Goal: Information Seeking & Learning: Learn about a topic

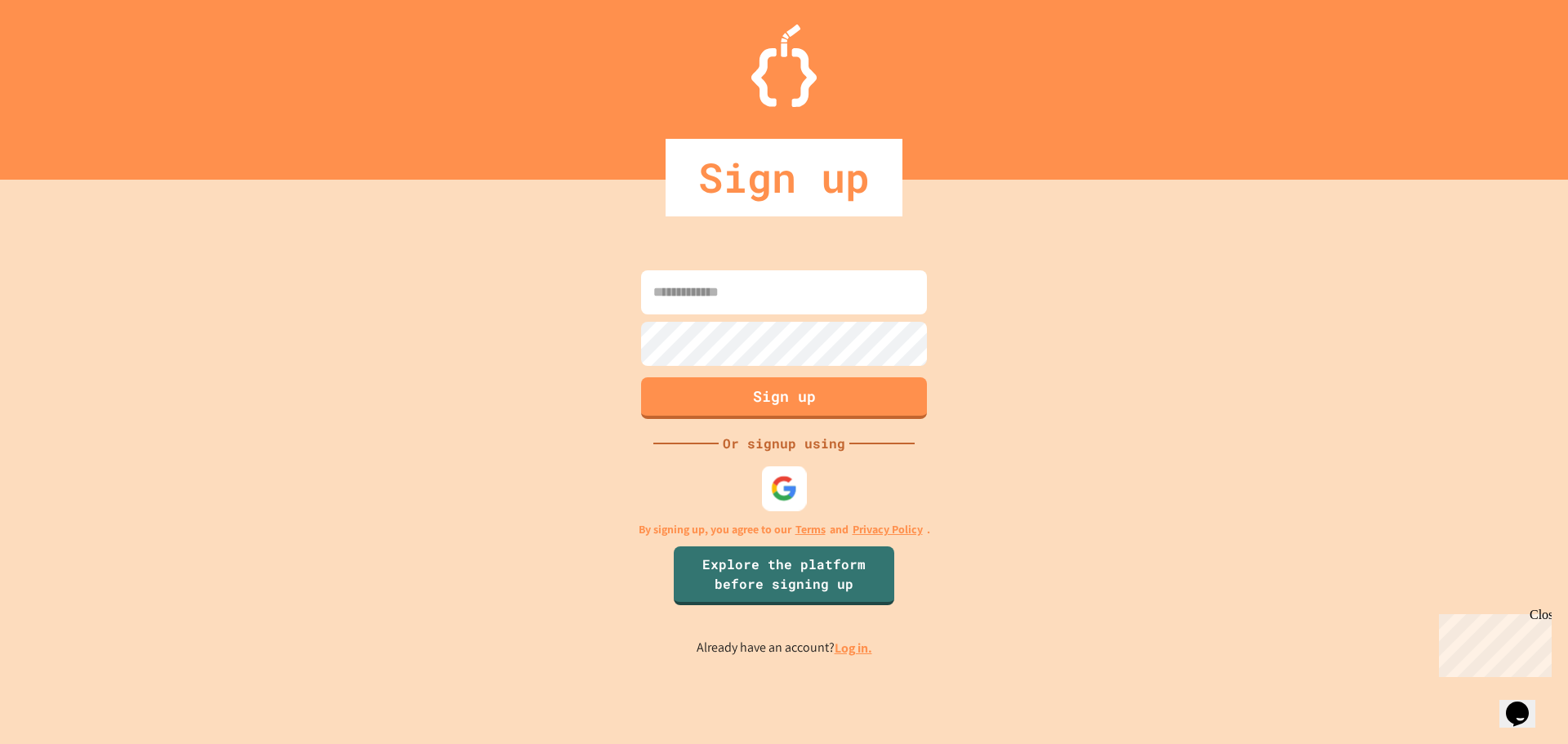
click at [784, 481] on img at bounding box center [784, 488] width 27 height 27
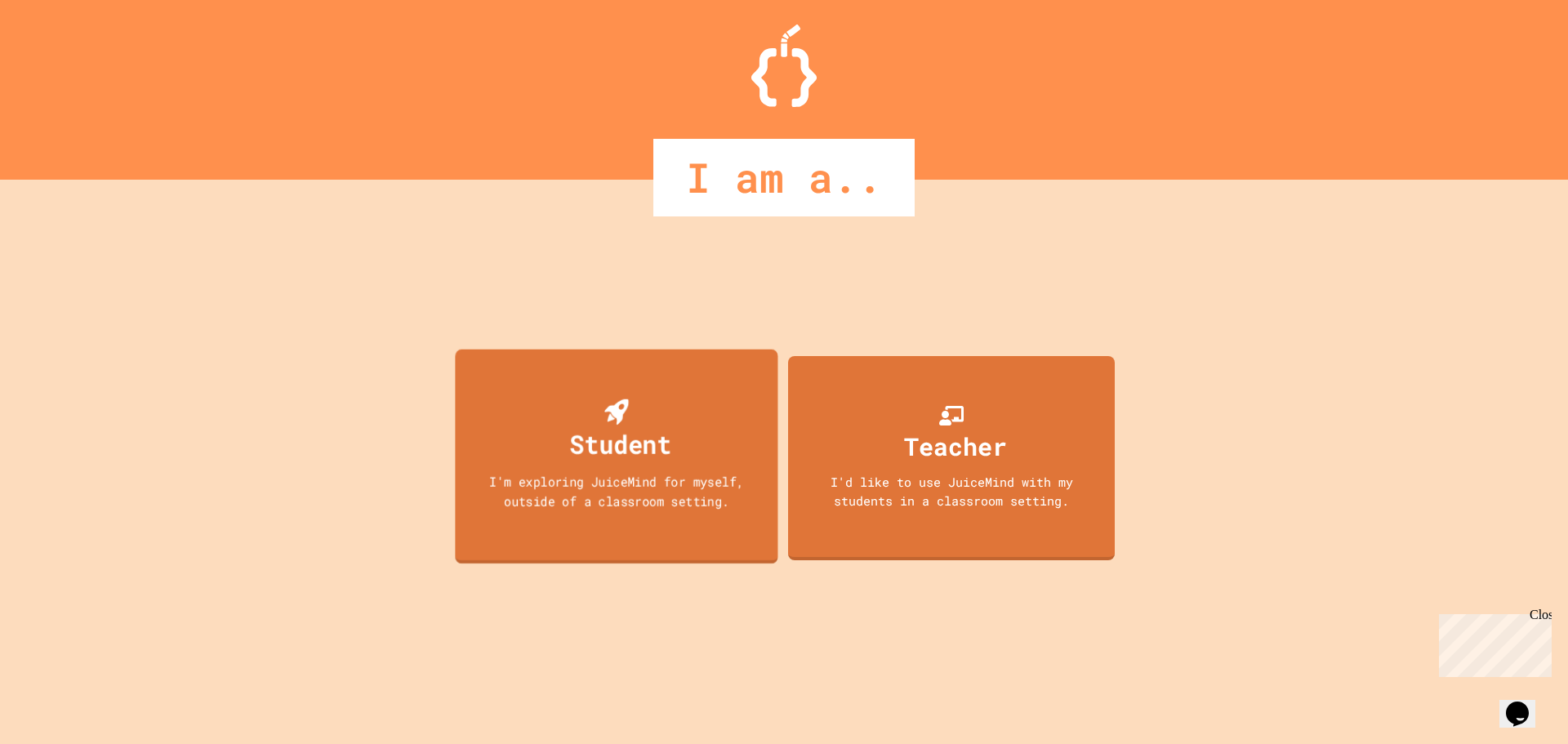
click at [751, 488] on div "I'm exploring JuiceMind for myself, outside of a classroom setting." at bounding box center [616, 489] width 291 height 38
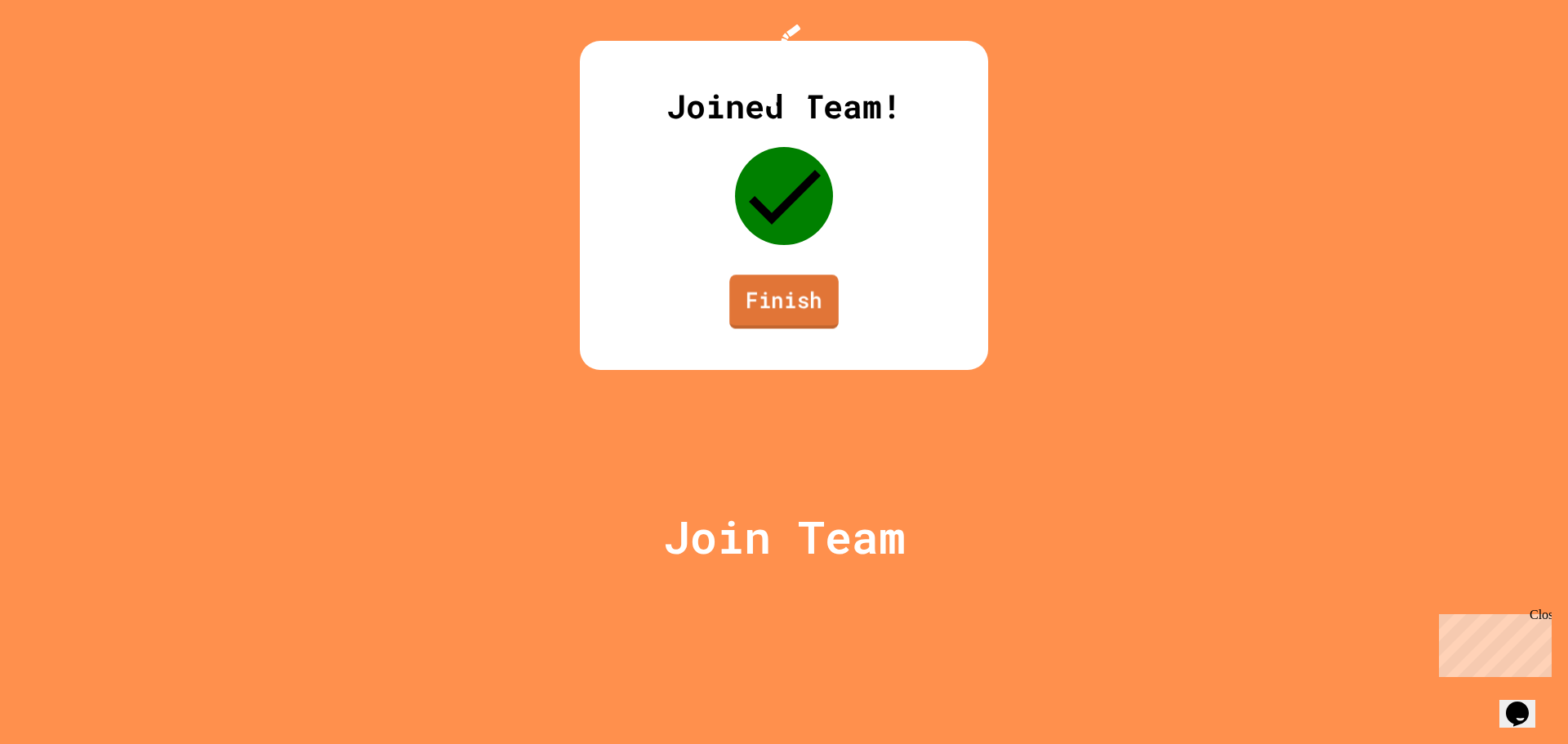
click at [751, 328] on link "Finish" at bounding box center [784, 301] width 110 height 54
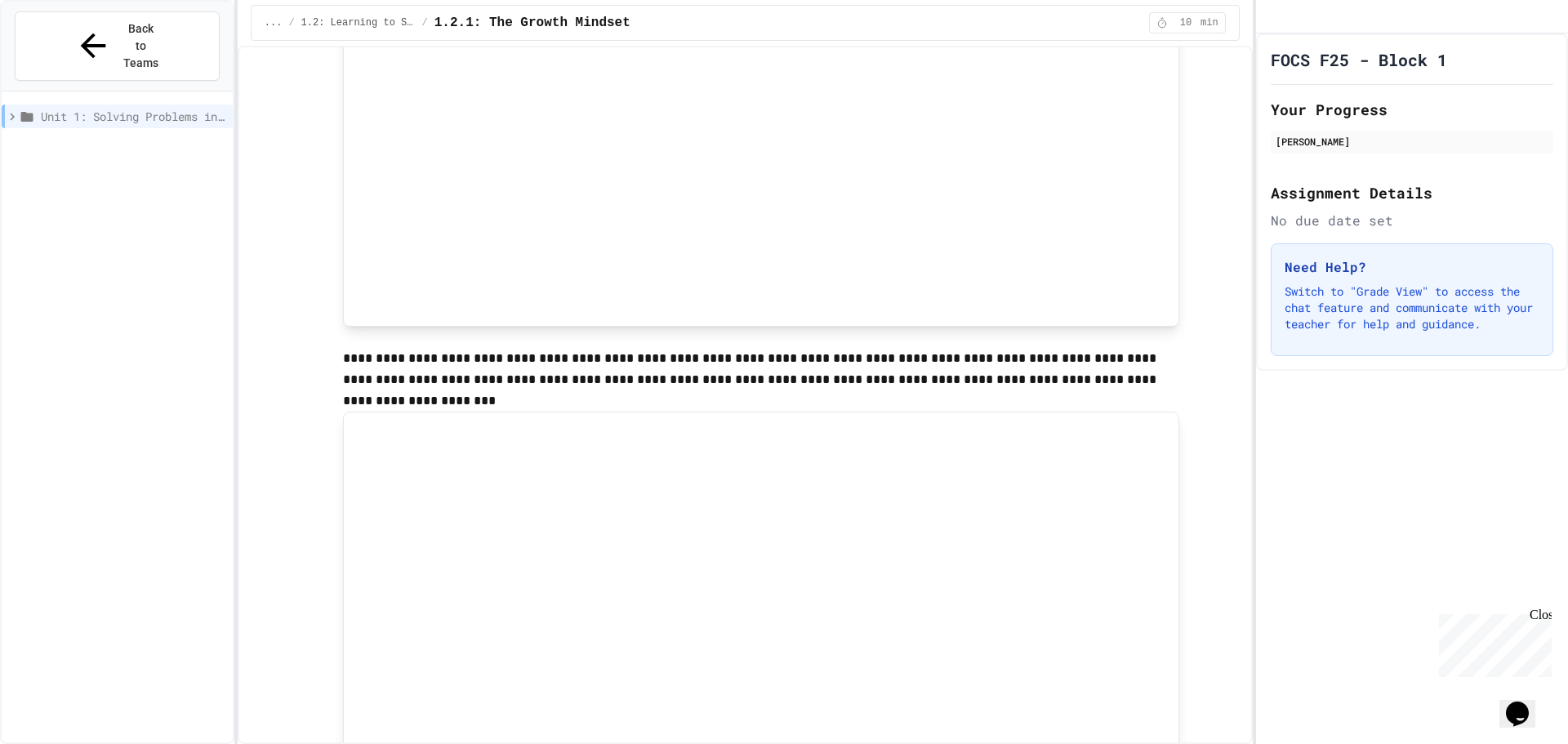
scroll to position [125, 0]
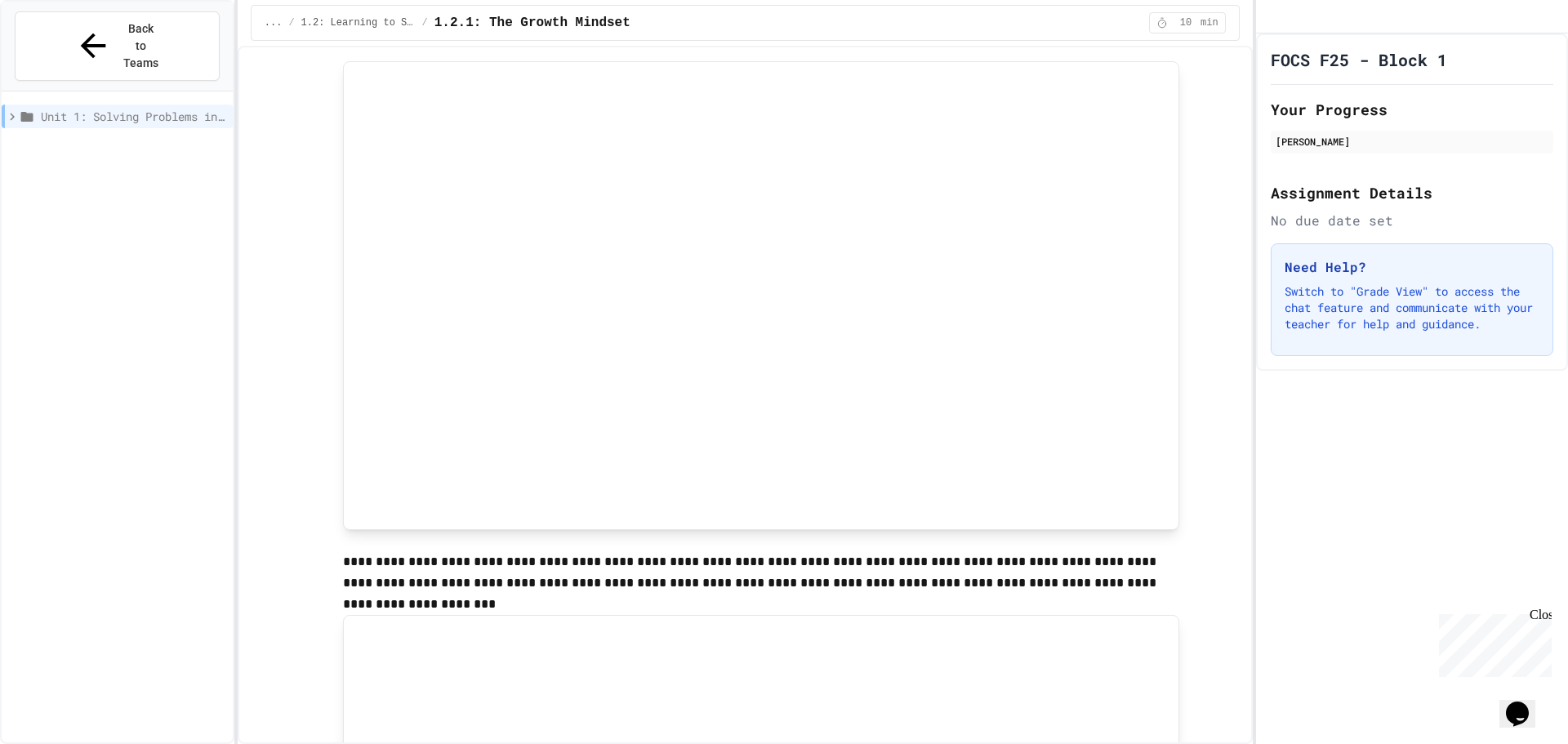
click at [1131, 545] on p at bounding box center [761, 541] width 836 height 21
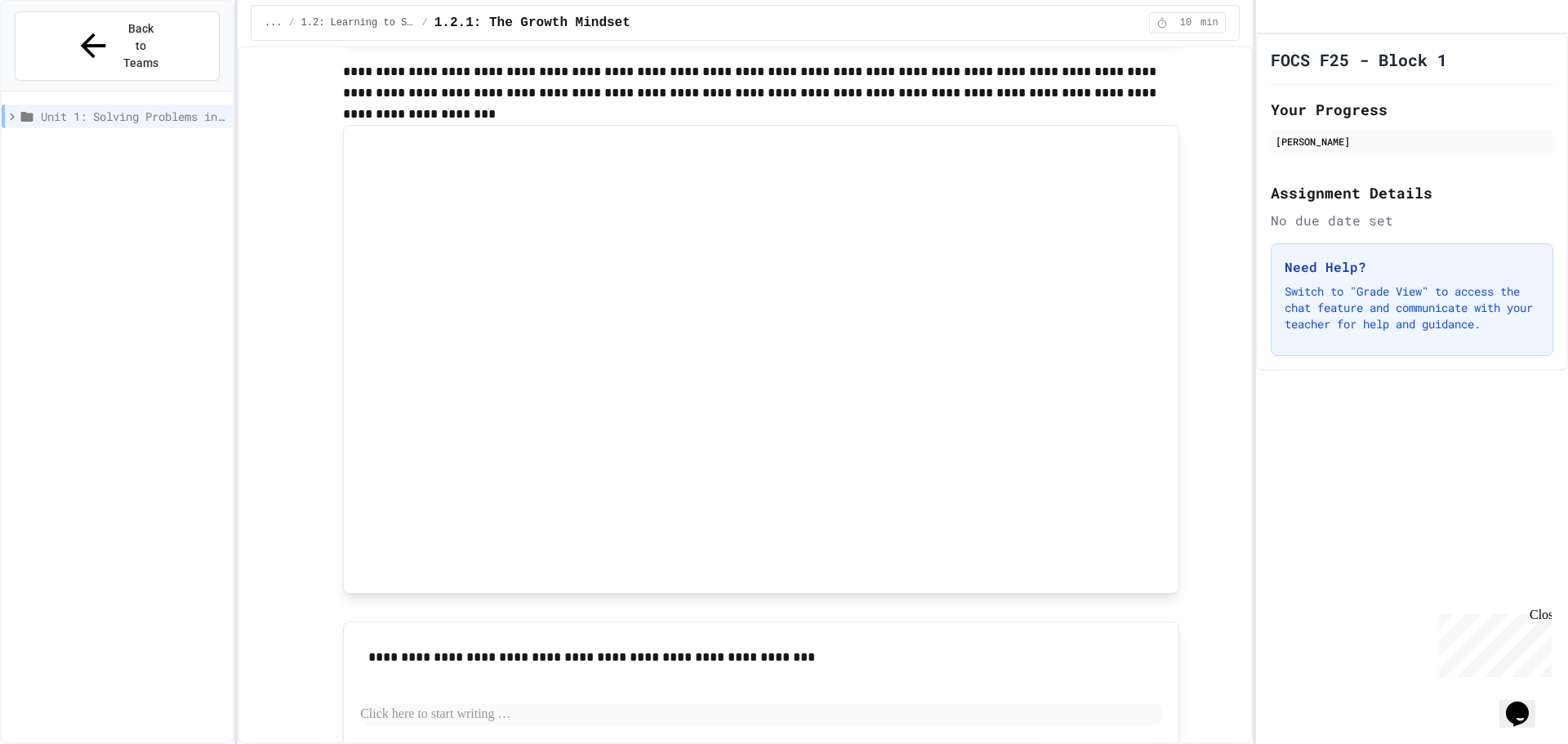
scroll to position [697, 0]
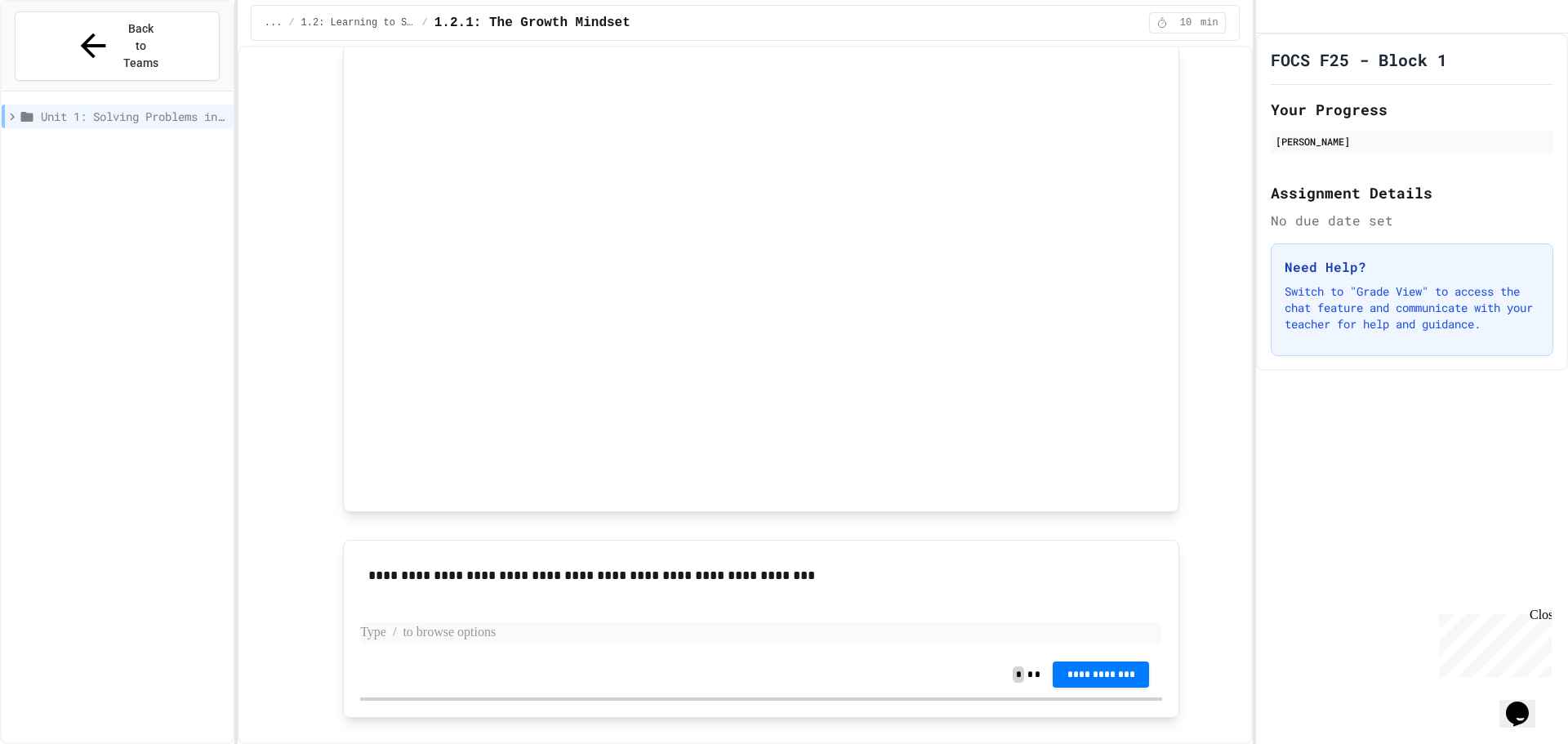
click at [577, 639] on p at bounding box center [761, 633] width 802 height 21
click at [762, 625] on p at bounding box center [761, 633] width 802 height 21
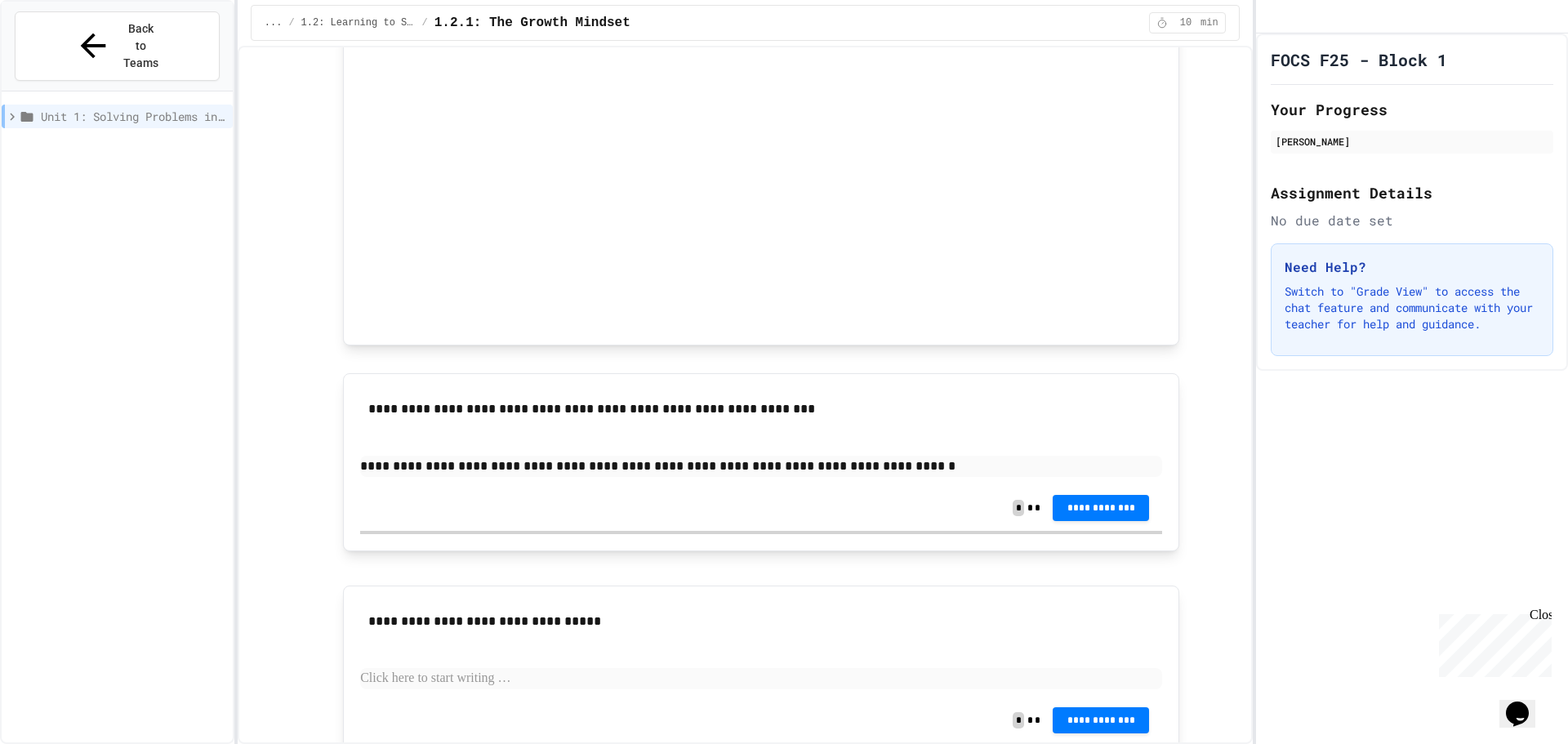
scroll to position [942, 0]
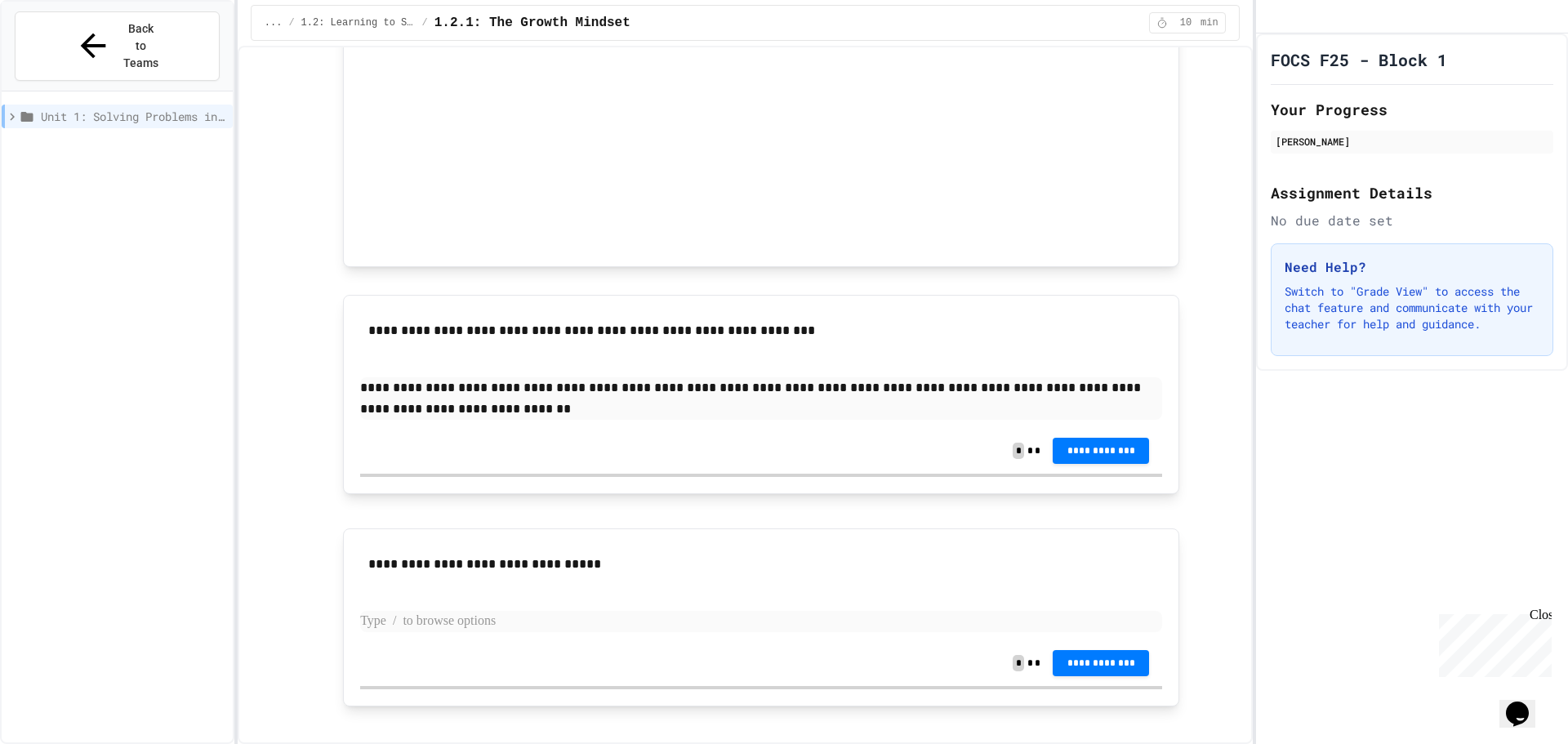
click at [762, 619] on p at bounding box center [761, 621] width 802 height 21
click at [1117, 454] on span "**********" at bounding box center [1101, 450] width 71 height 13
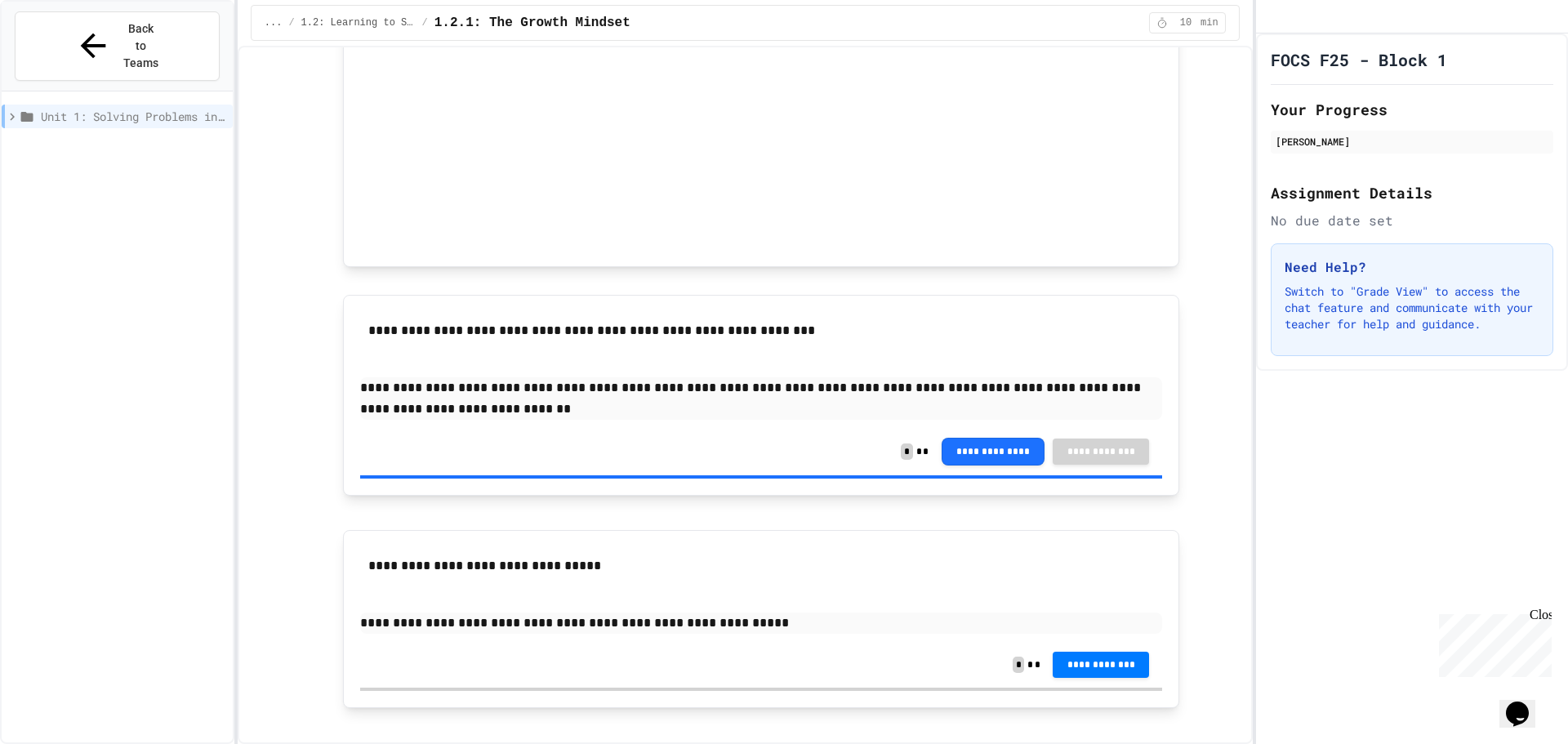
click at [1089, 667] on span "**********" at bounding box center [1101, 663] width 71 height 13
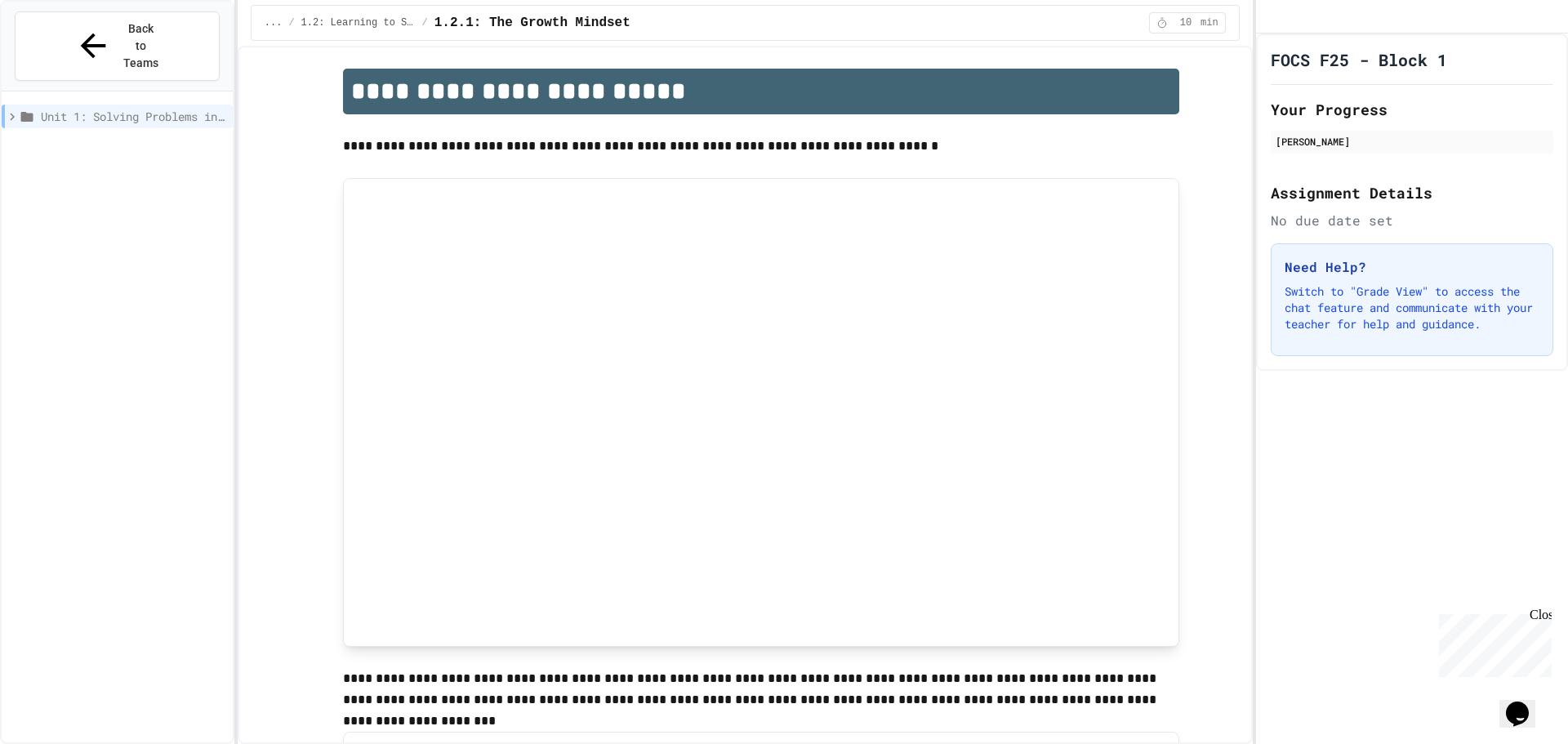
scroll to position [0, 0]
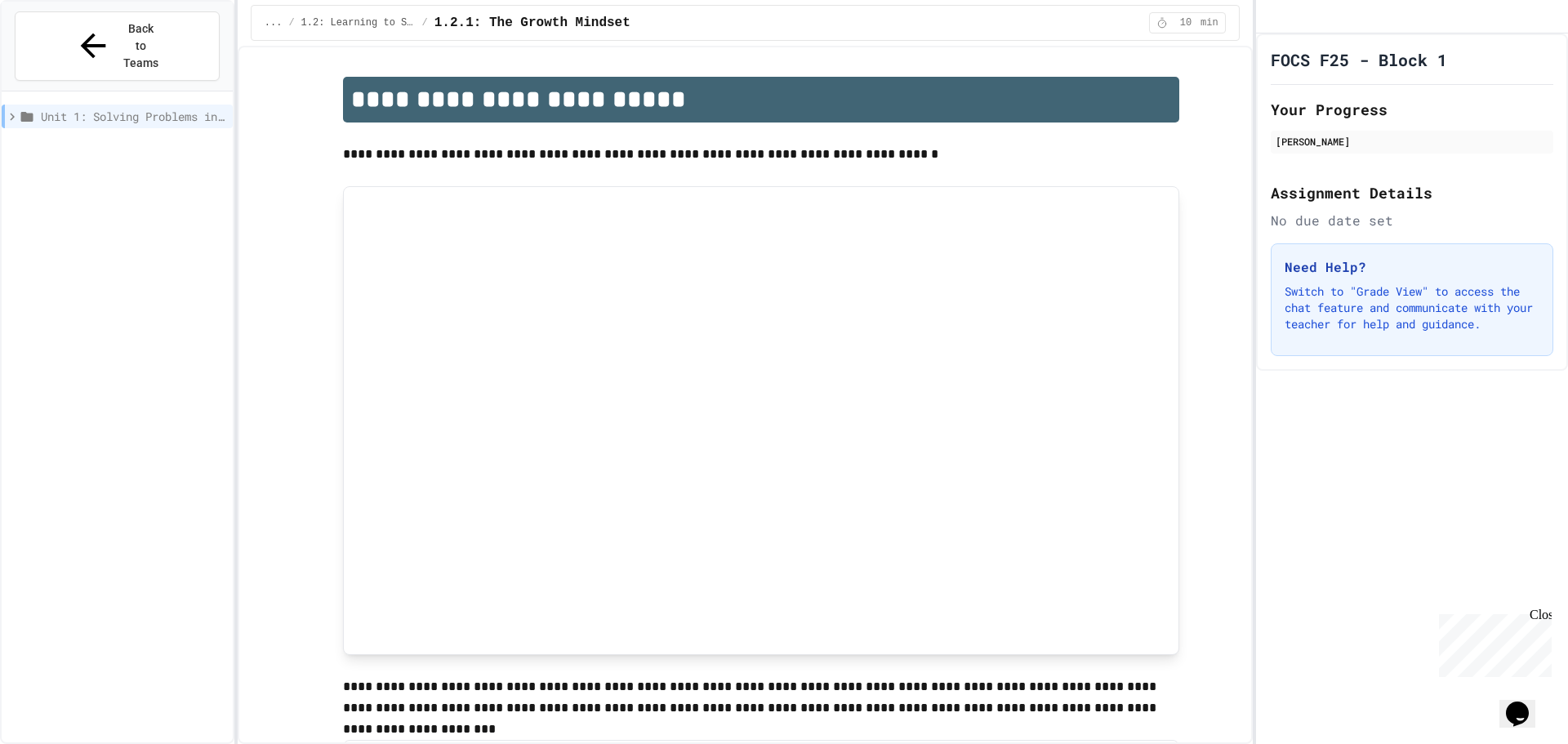
click at [117, 108] on span "Unit 1: Solving Problems in Computer Science" at bounding box center [134, 116] width 186 height 17
click at [116, 108] on span "Unit 1: Solving Problems in Computer Science" at bounding box center [131, 116] width 189 height 17
click at [116, 108] on span "Unit 1: Solving Problems in Computer Science" at bounding box center [134, 116] width 186 height 17
click at [105, 134] on div "1.2: Learning to Solve Hard Problems" at bounding box center [117, 145] width 231 height 23
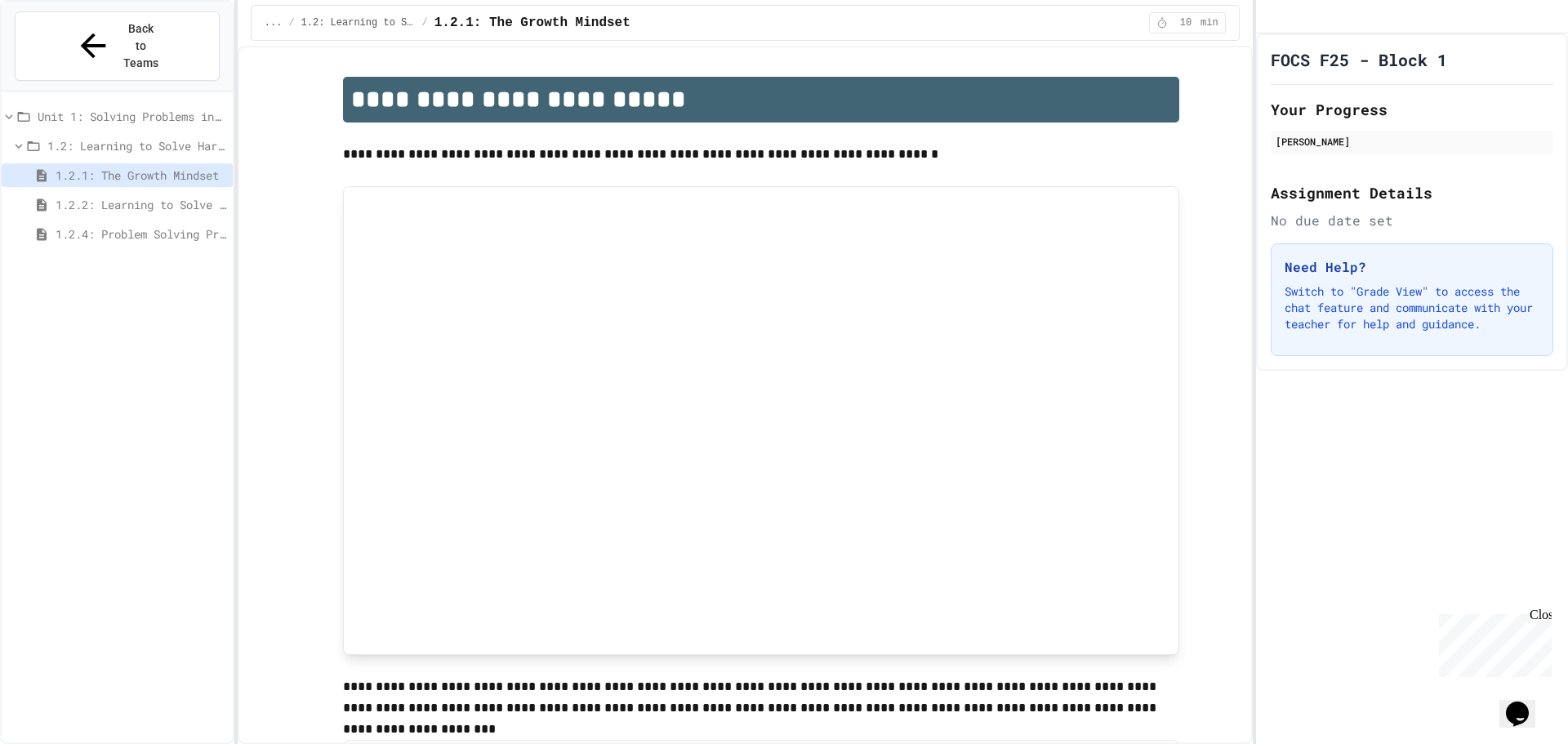
click at [111, 196] on span "1.2.2: Learning to Solve Hard Problems" at bounding box center [141, 204] width 171 height 17
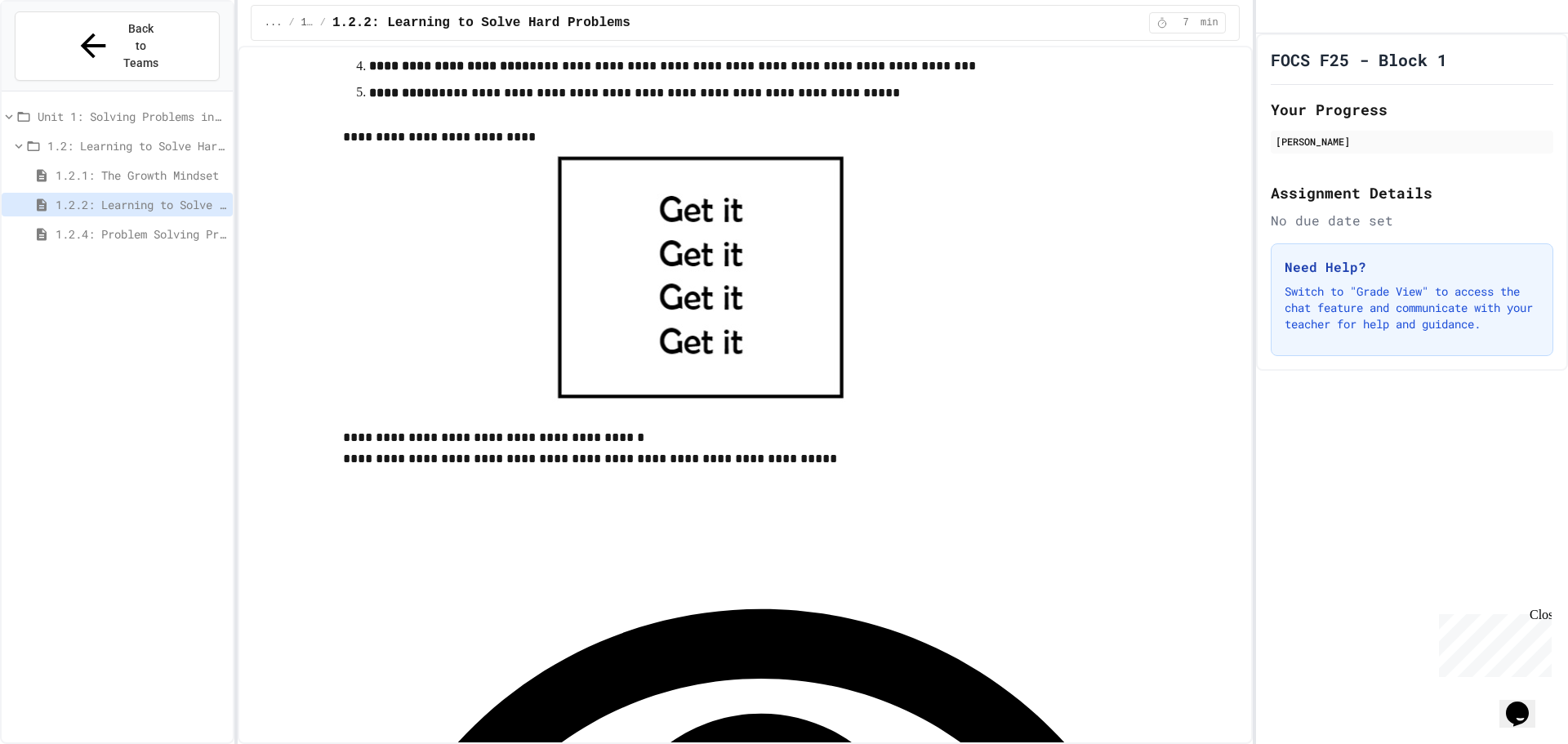
scroll to position [653, 0]
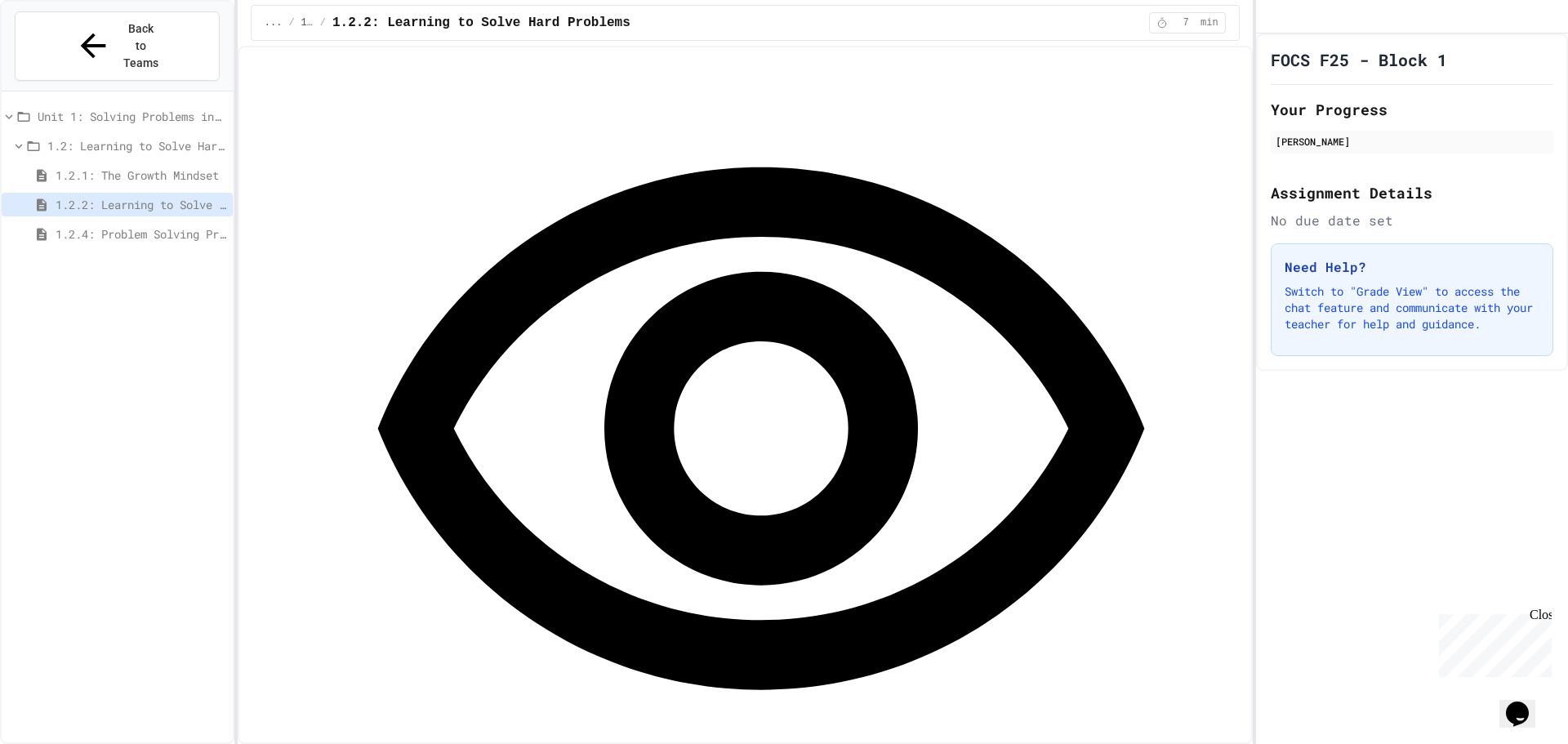
scroll to position [1062, 0]
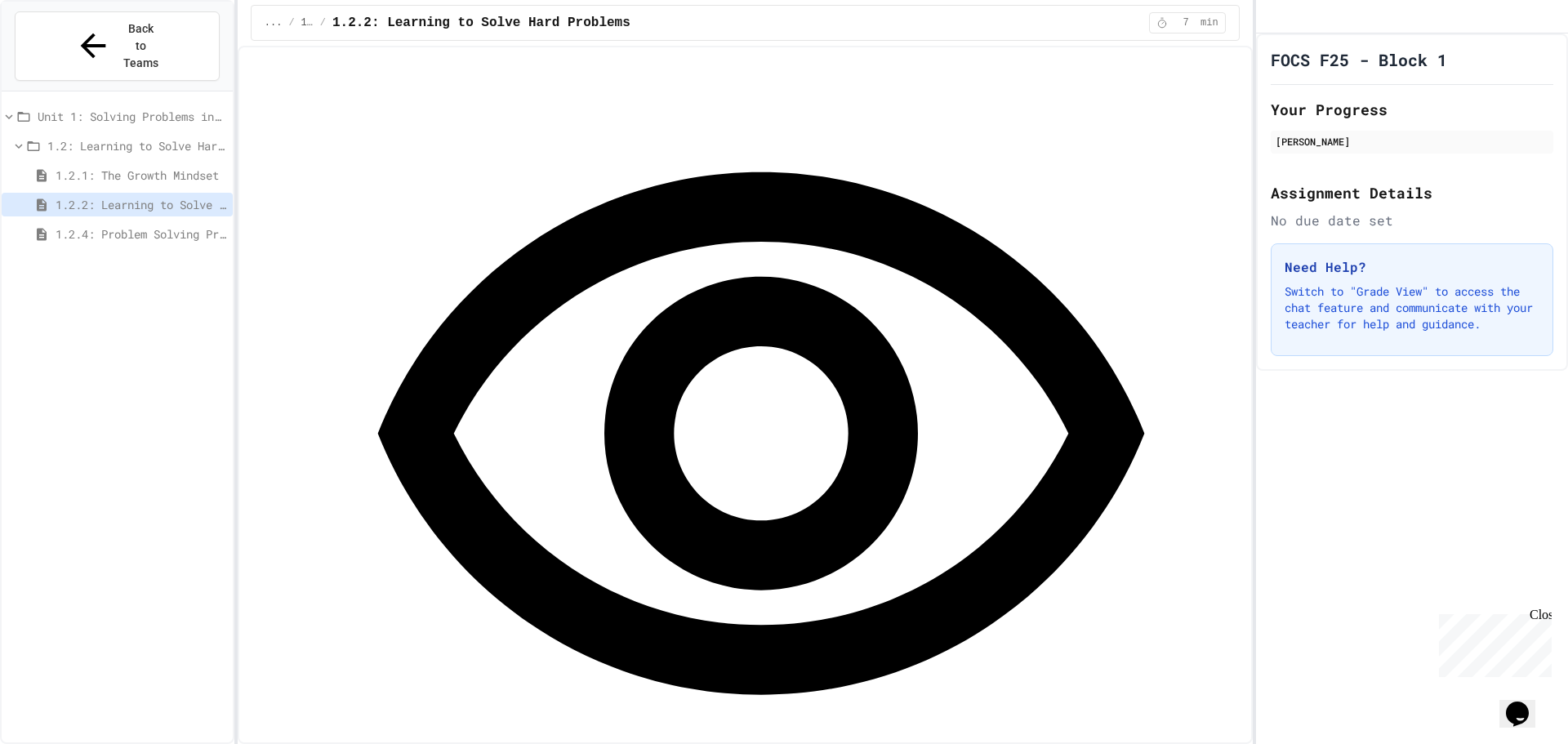
drag, startPoint x: 804, startPoint y: 533, endPoint x: 814, endPoint y: 531, distance: 10.2
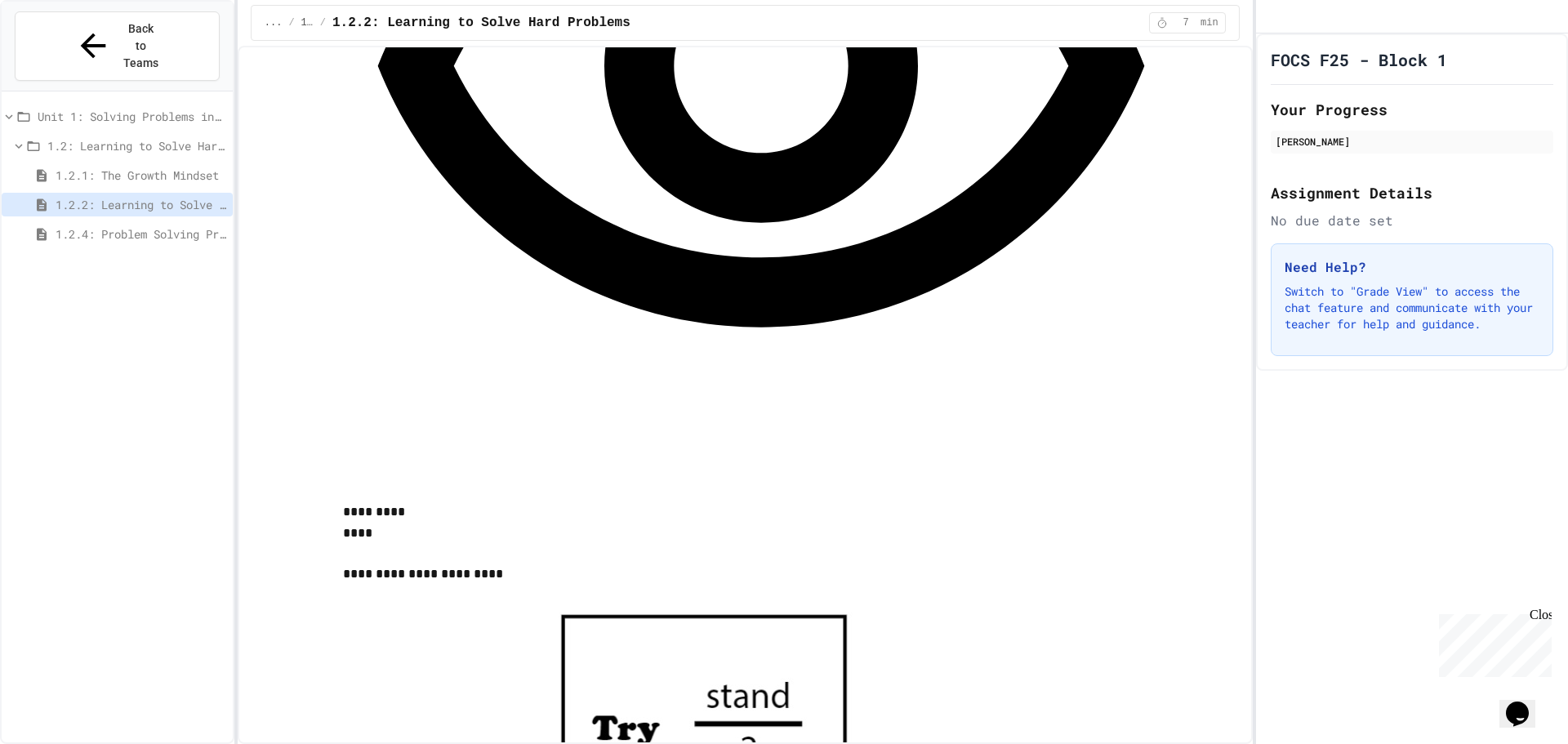
scroll to position [1348, 0]
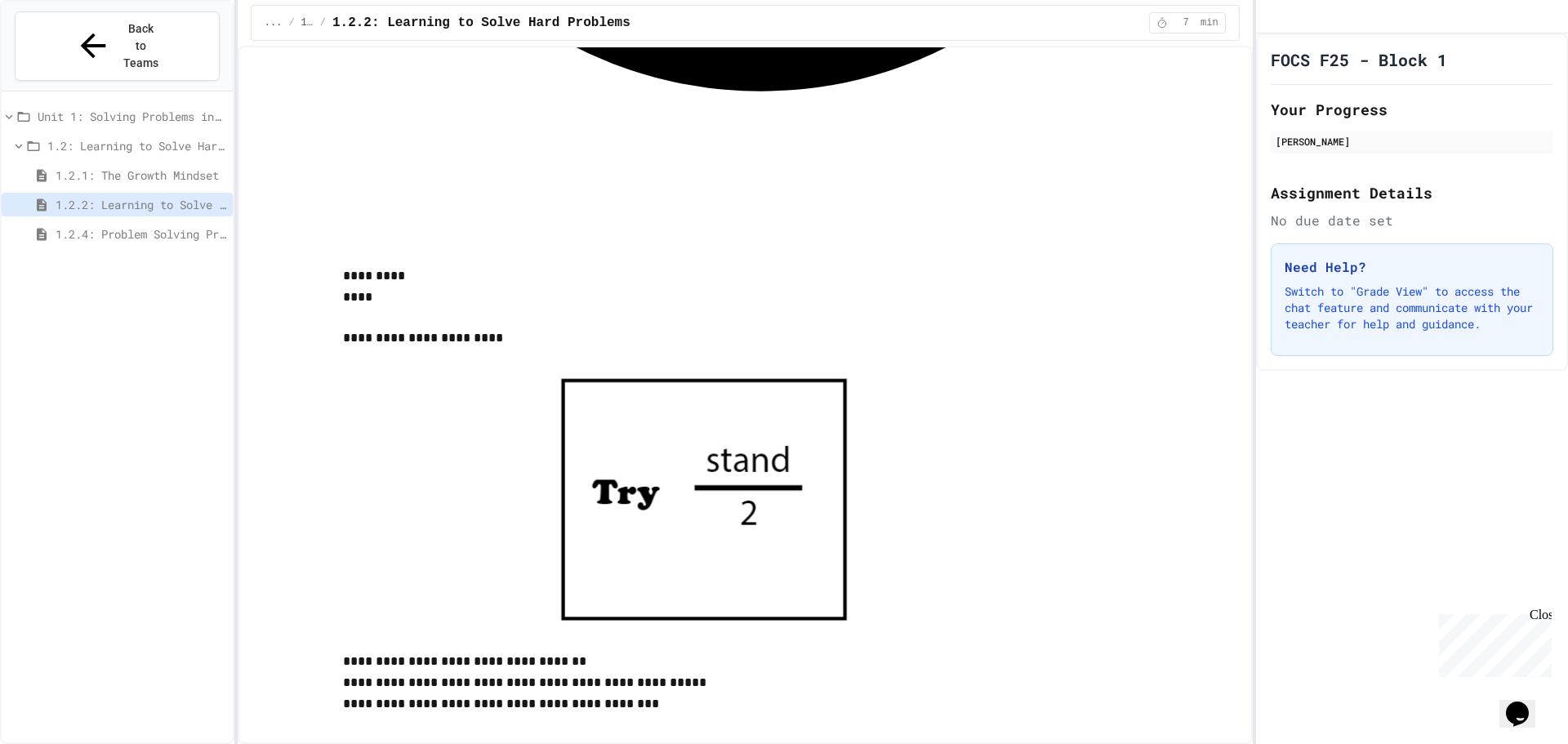
scroll to position [1674, 0]
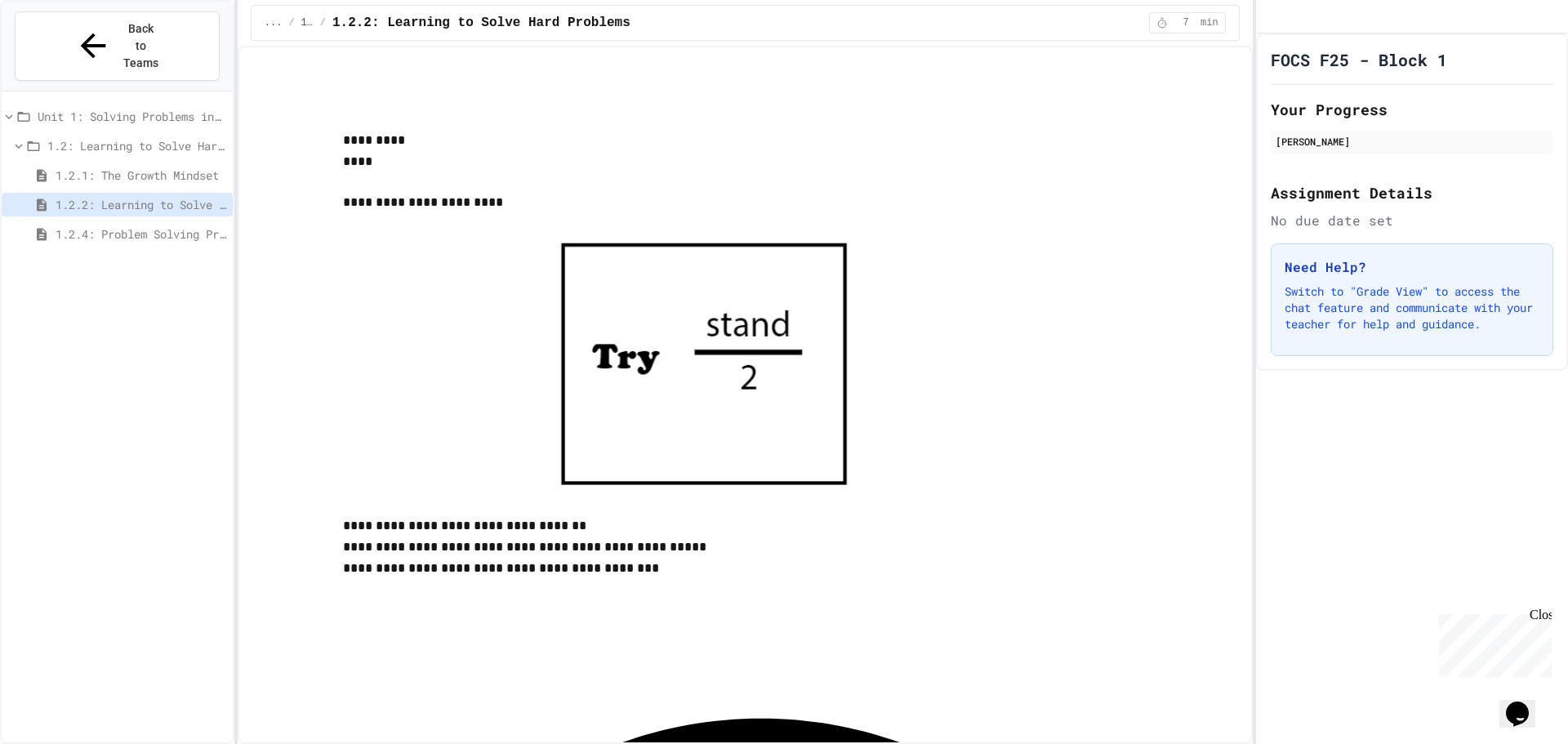
scroll to position [1800, 0]
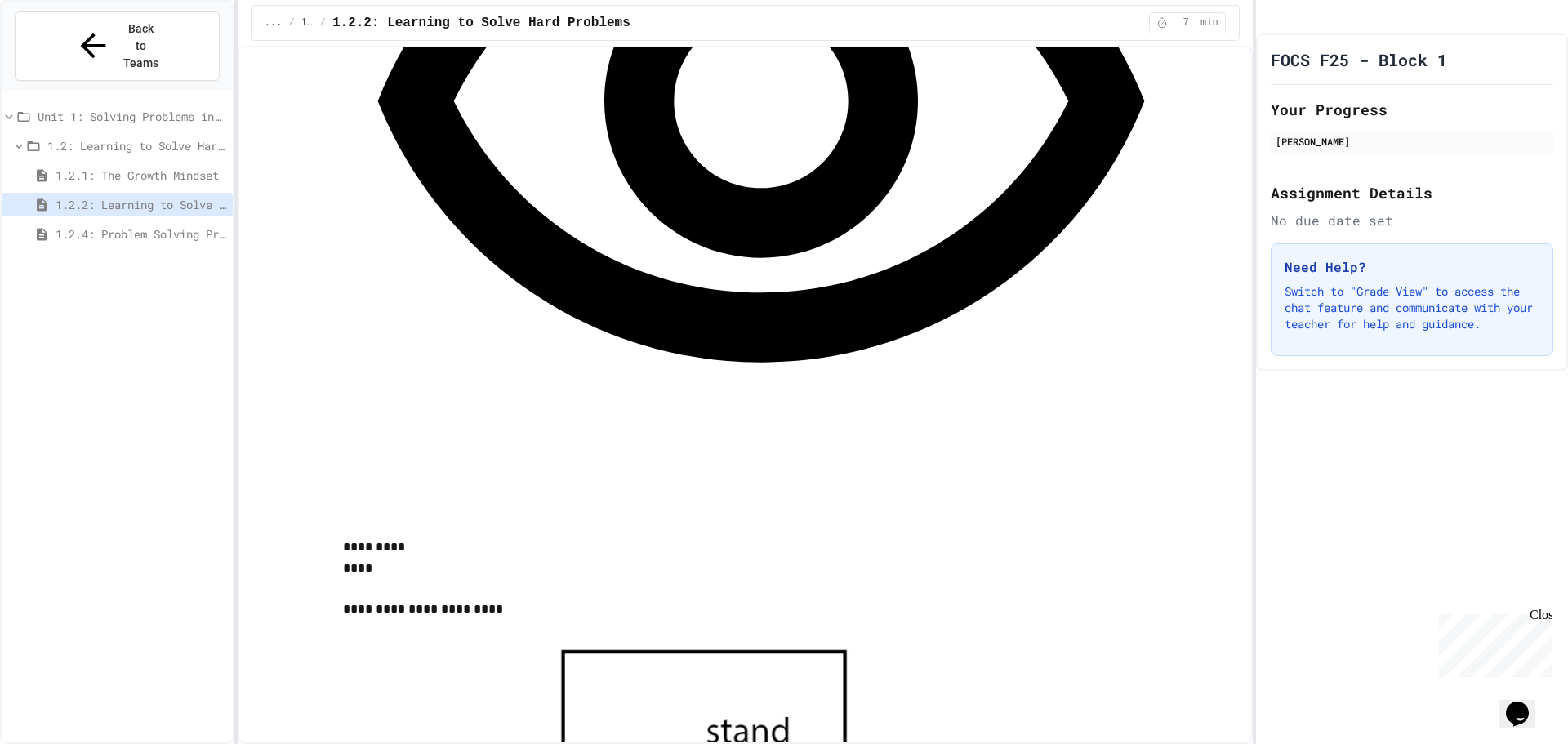
scroll to position [1391, 0]
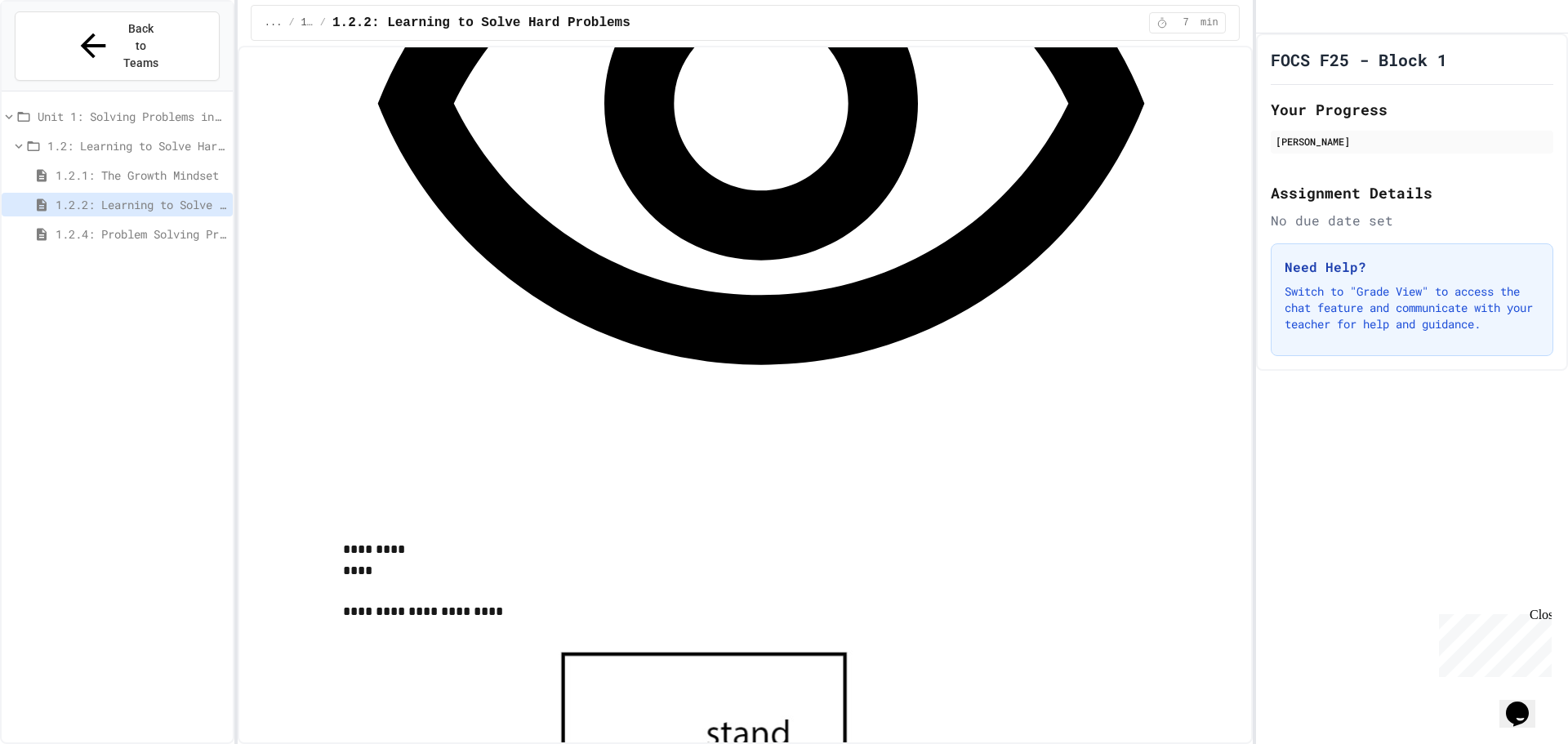
click at [186, 226] on span "1.2.4: Problem Solving Practice" at bounding box center [141, 234] width 171 height 17
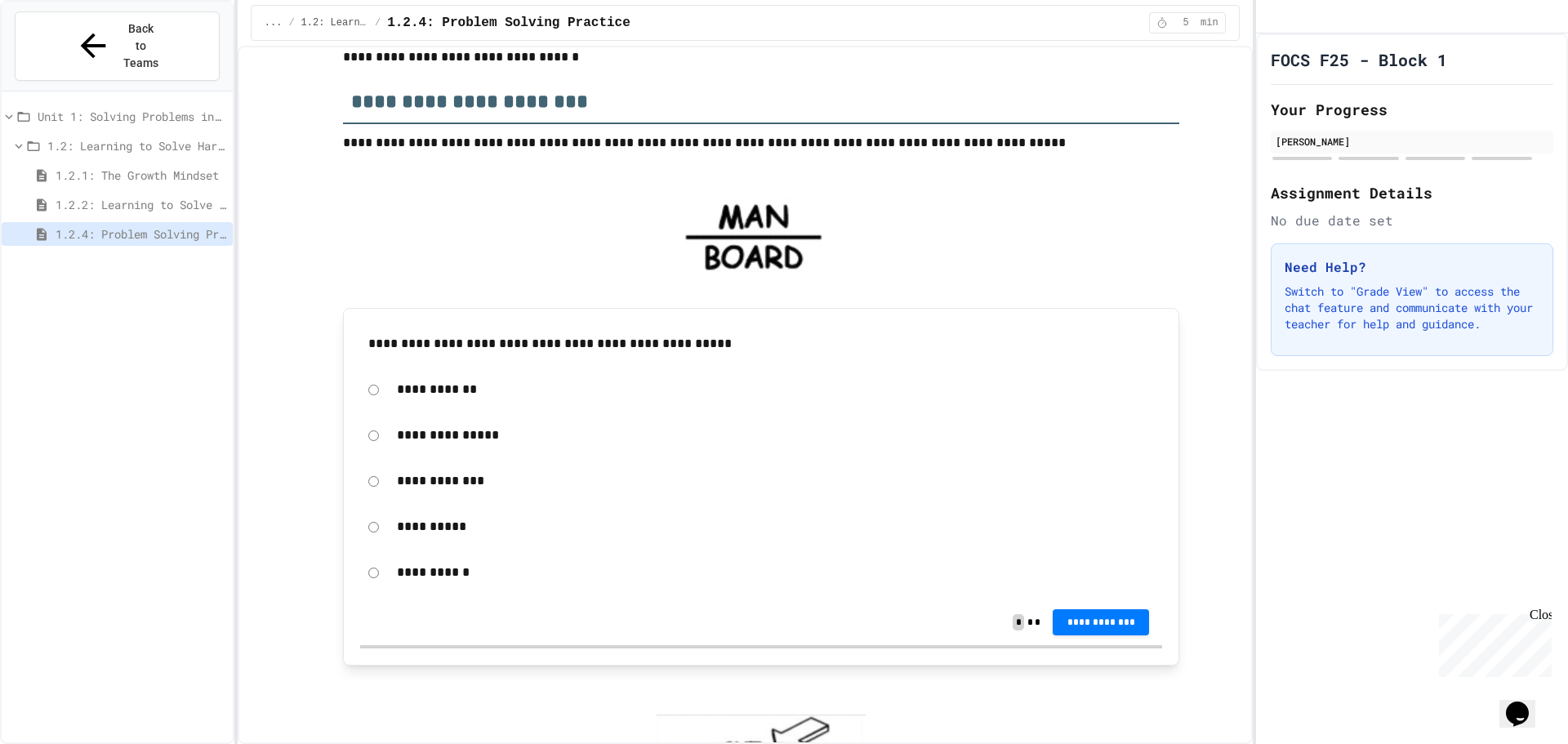
scroll to position [163, 0]
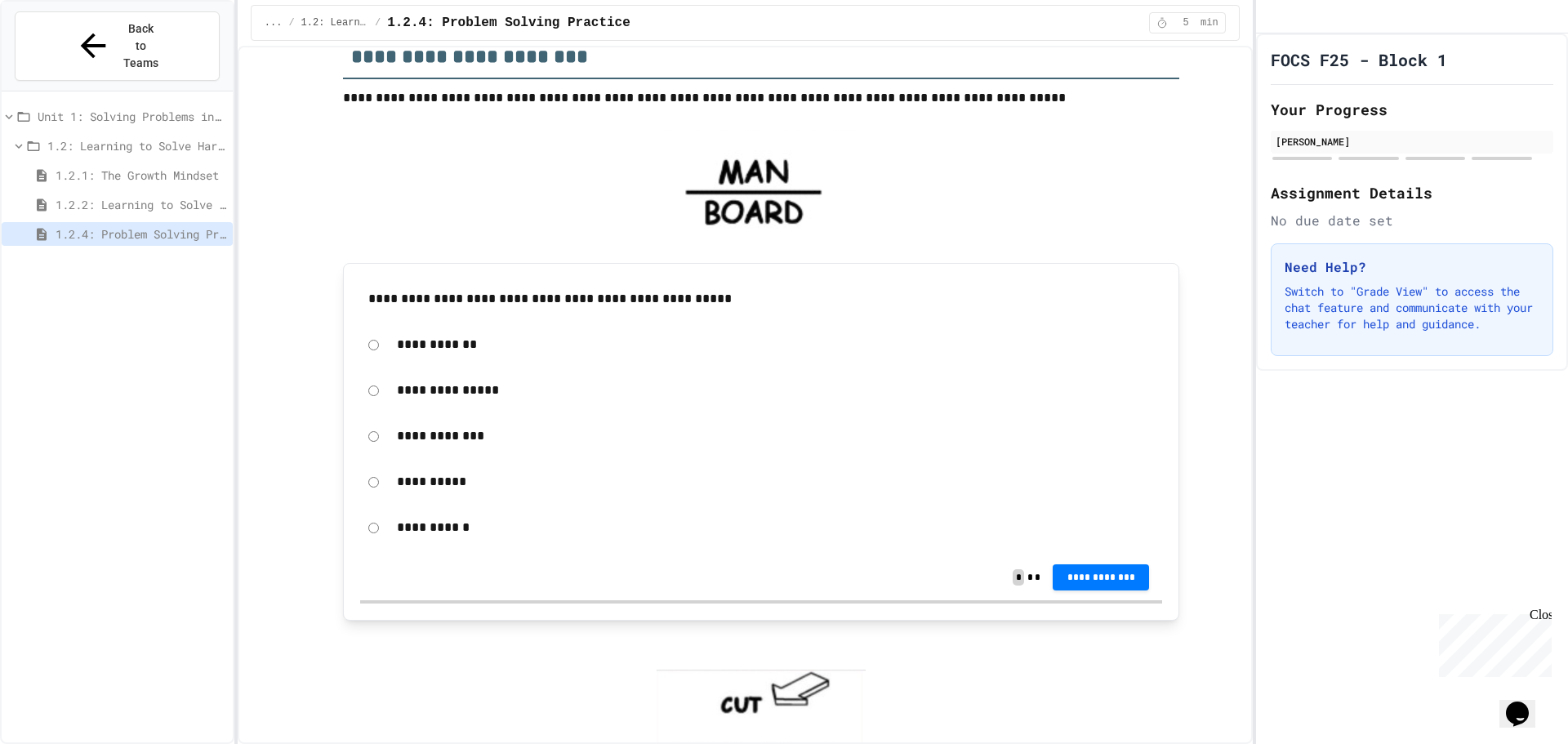
click at [435, 447] on div "**********" at bounding box center [776, 436] width 774 height 37
click at [429, 431] on p "**********" at bounding box center [775, 436] width 757 height 21
click at [1052, 569] on button "**********" at bounding box center [1101, 578] width 97 height 26
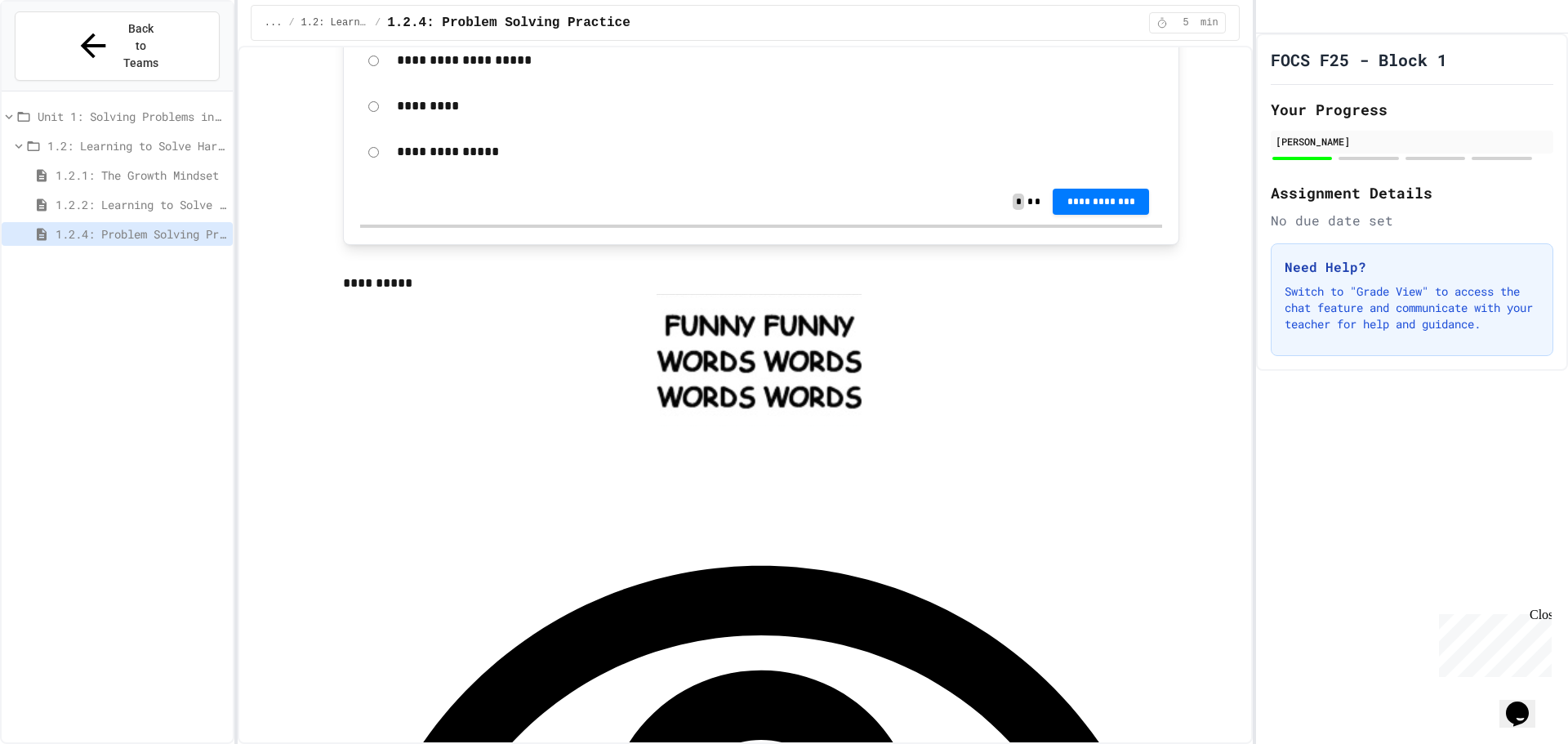
scroll to position [980, 0]
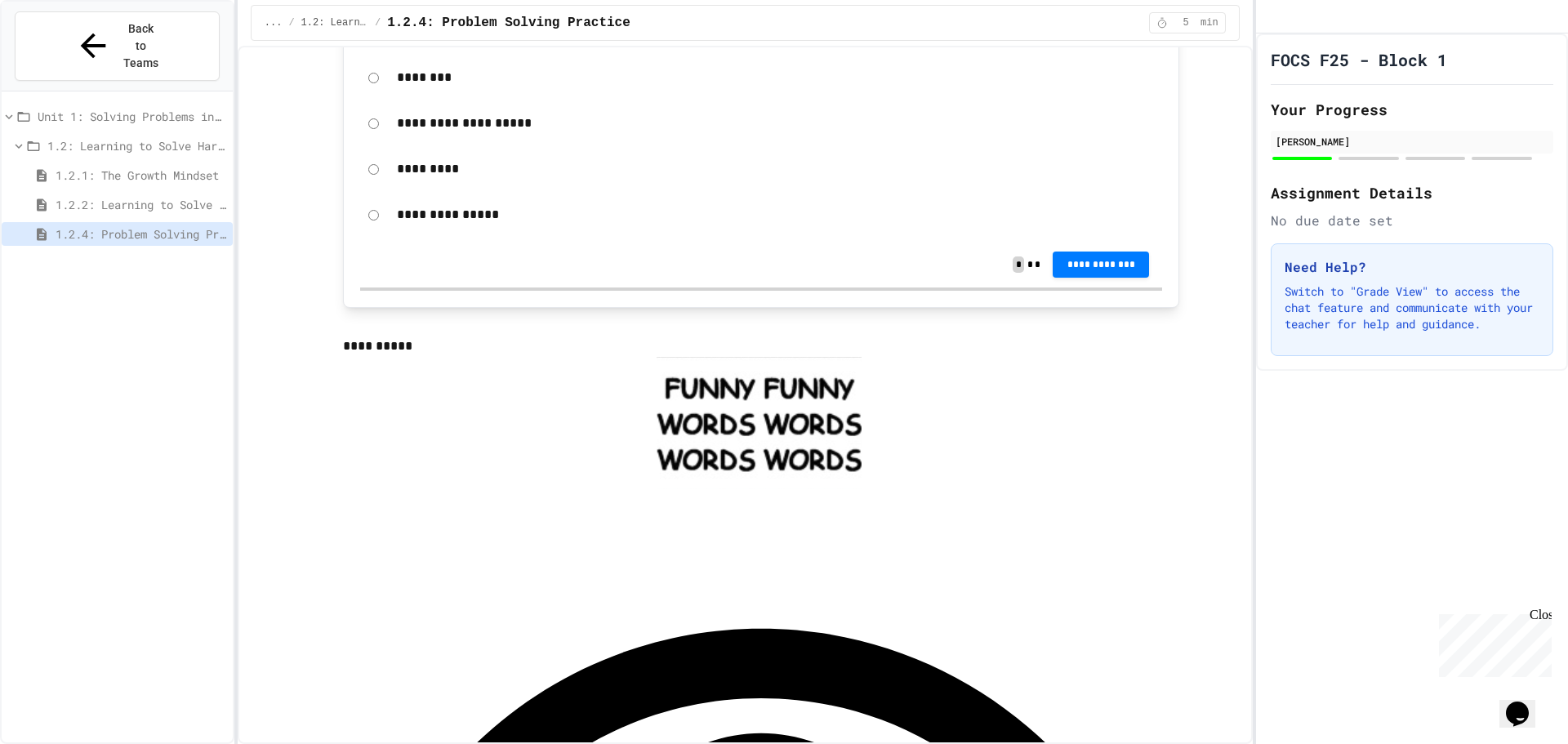
click at [484, 369] on div at bounding box center [761, 423] width 836 height 132
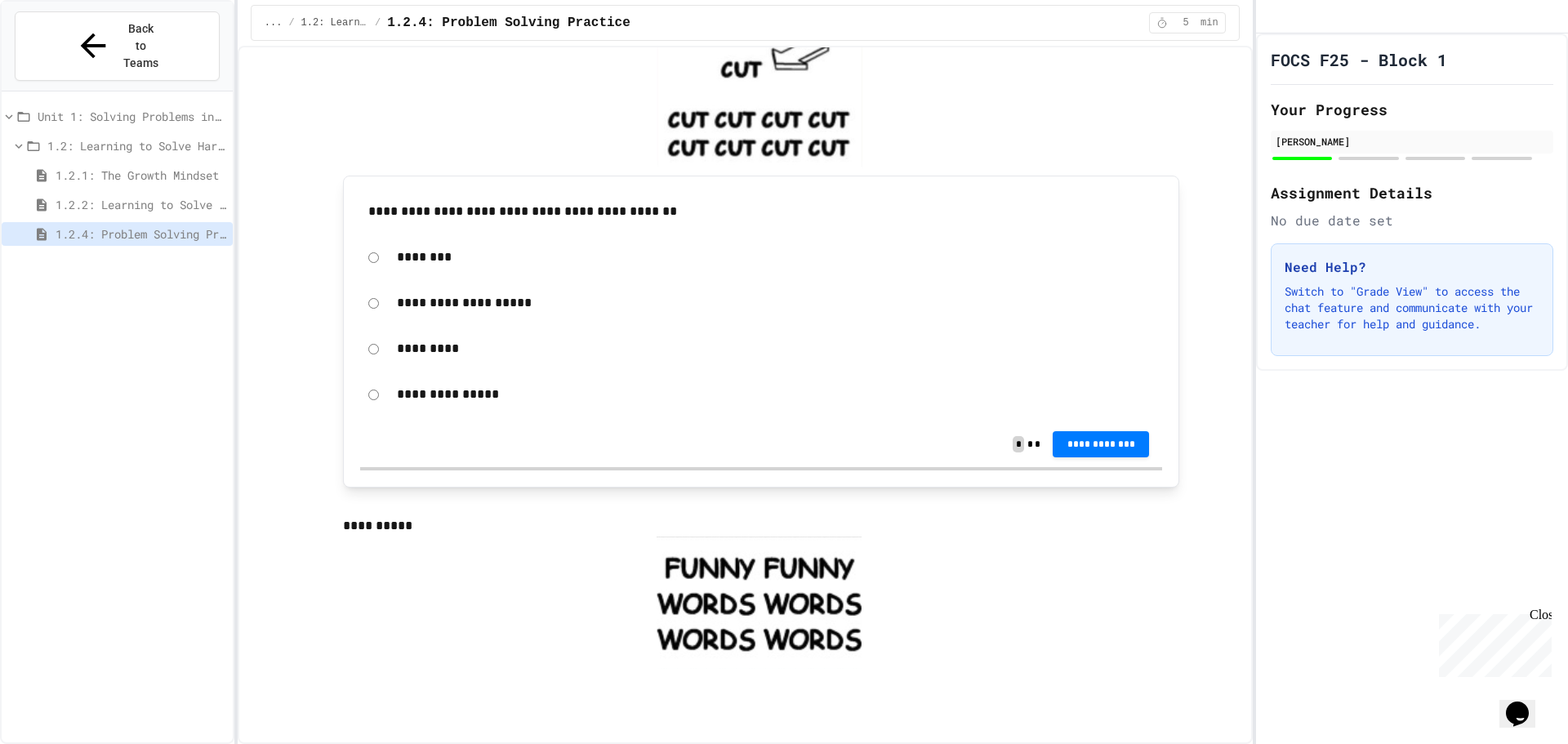
scroll to position [735, 0]
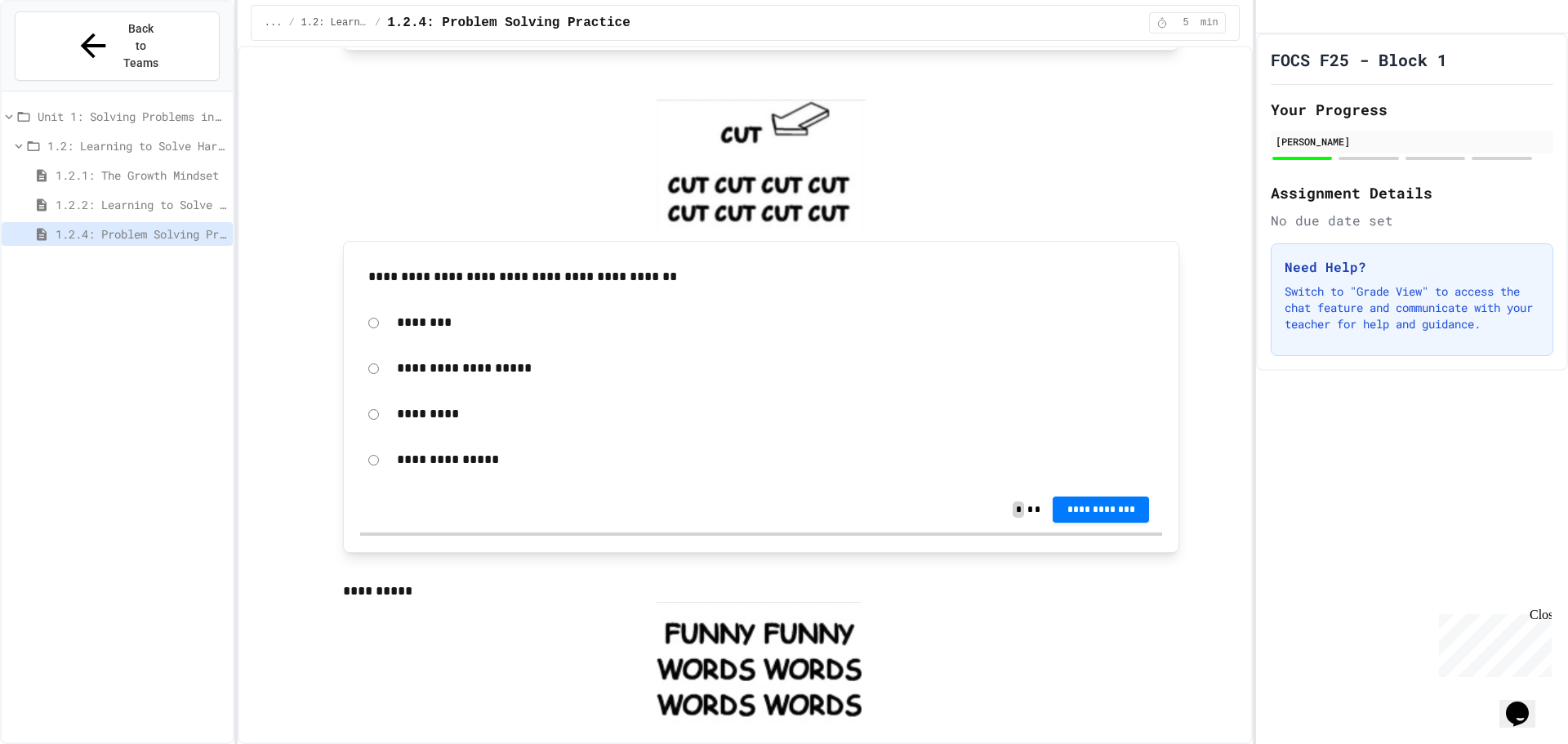
click at [450, 372] on p "**********" at bounding box center [775, 368] width 757 height 21
click at [1053, 516] on button "**********" at bounding box center [1101, 509] width 97 height 26
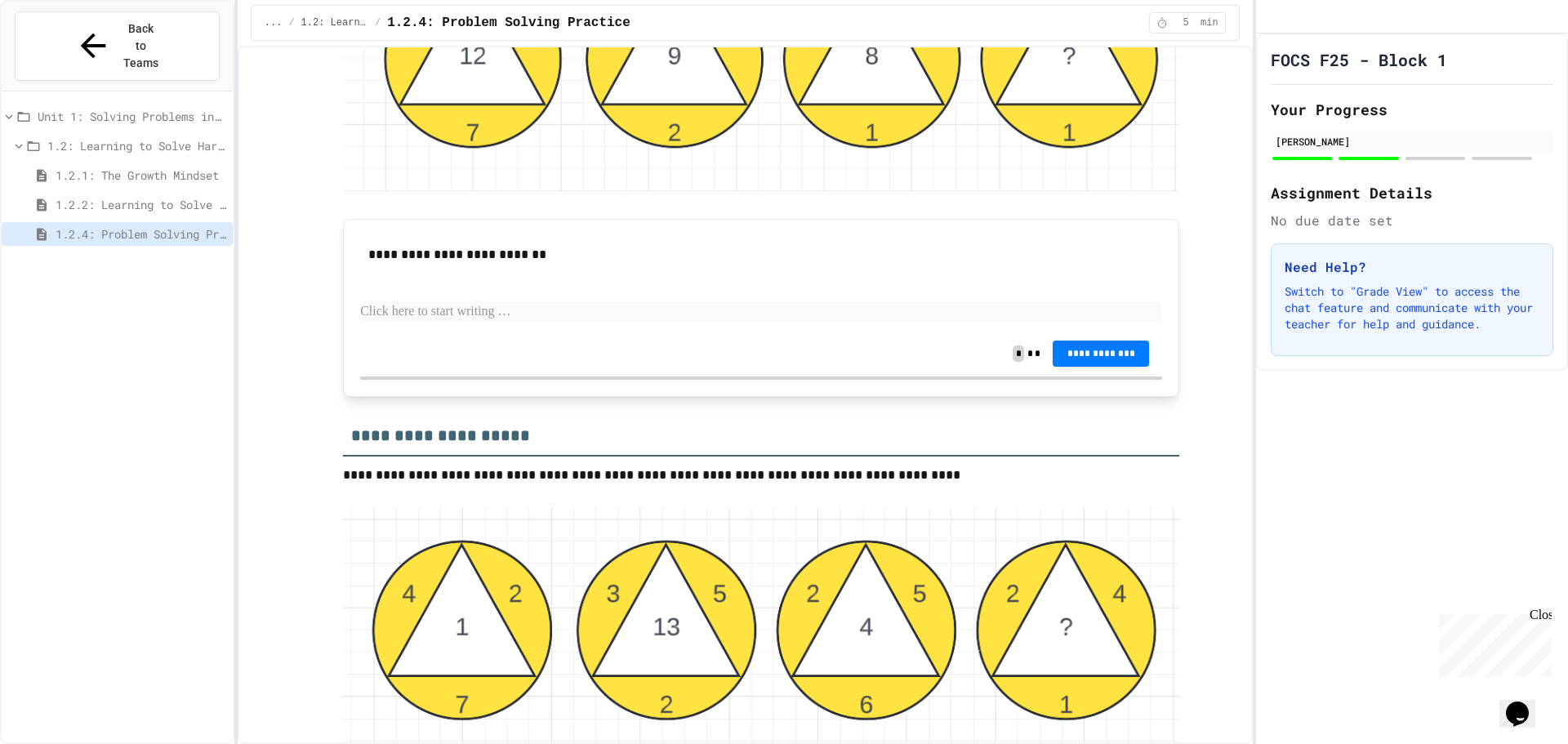
scroll to position [2695, 0]
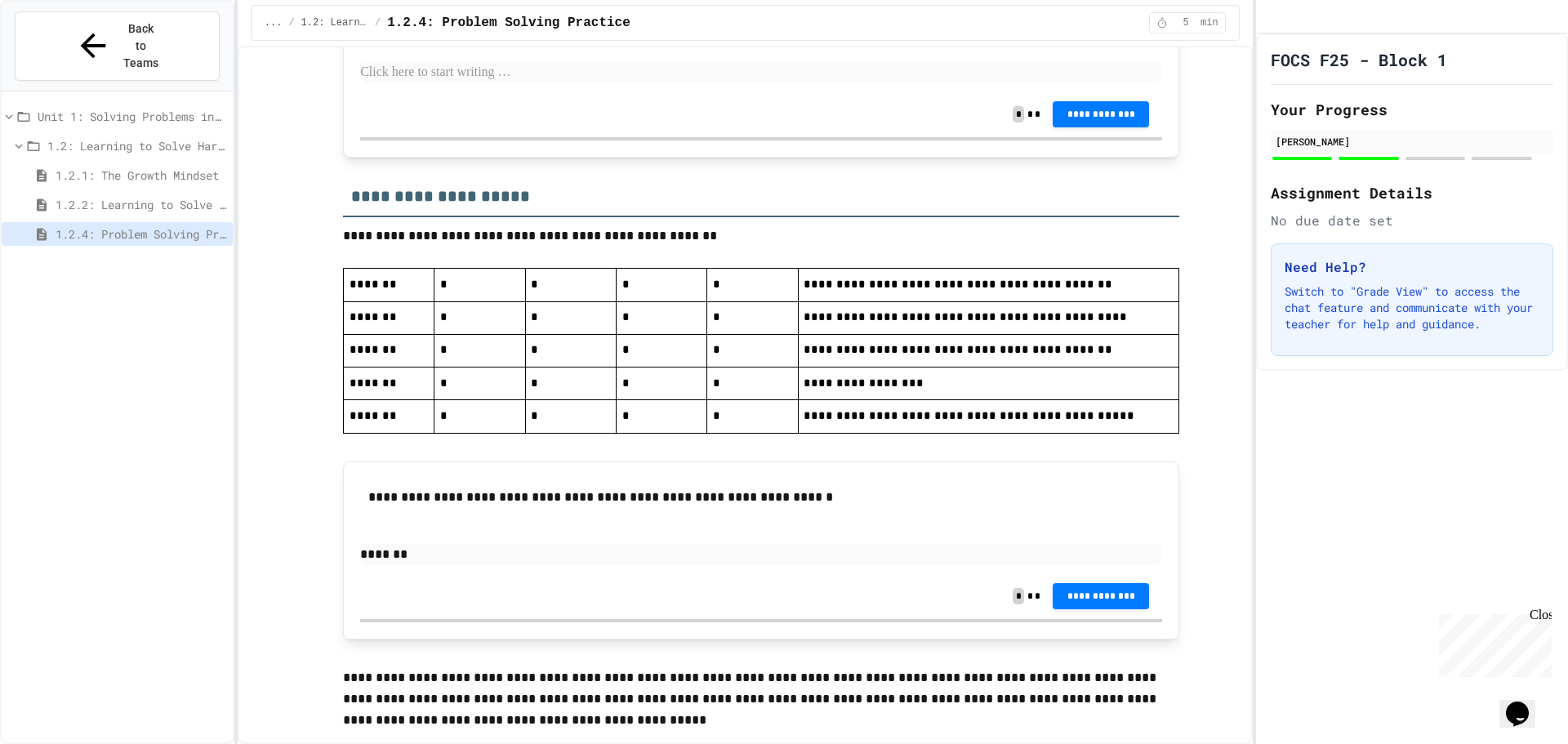
scroll to position [3512, 0]
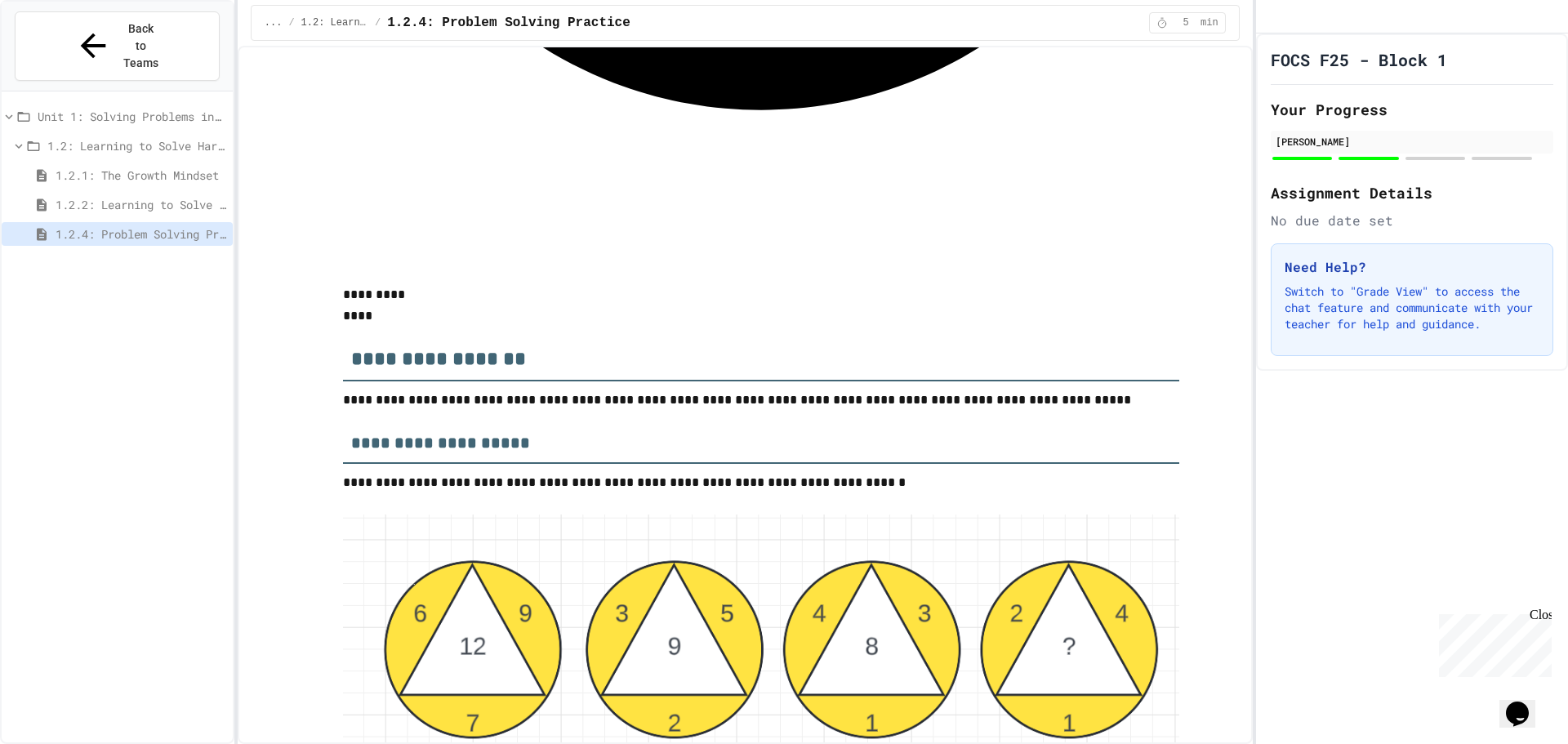
scroll to position [2064, 0]
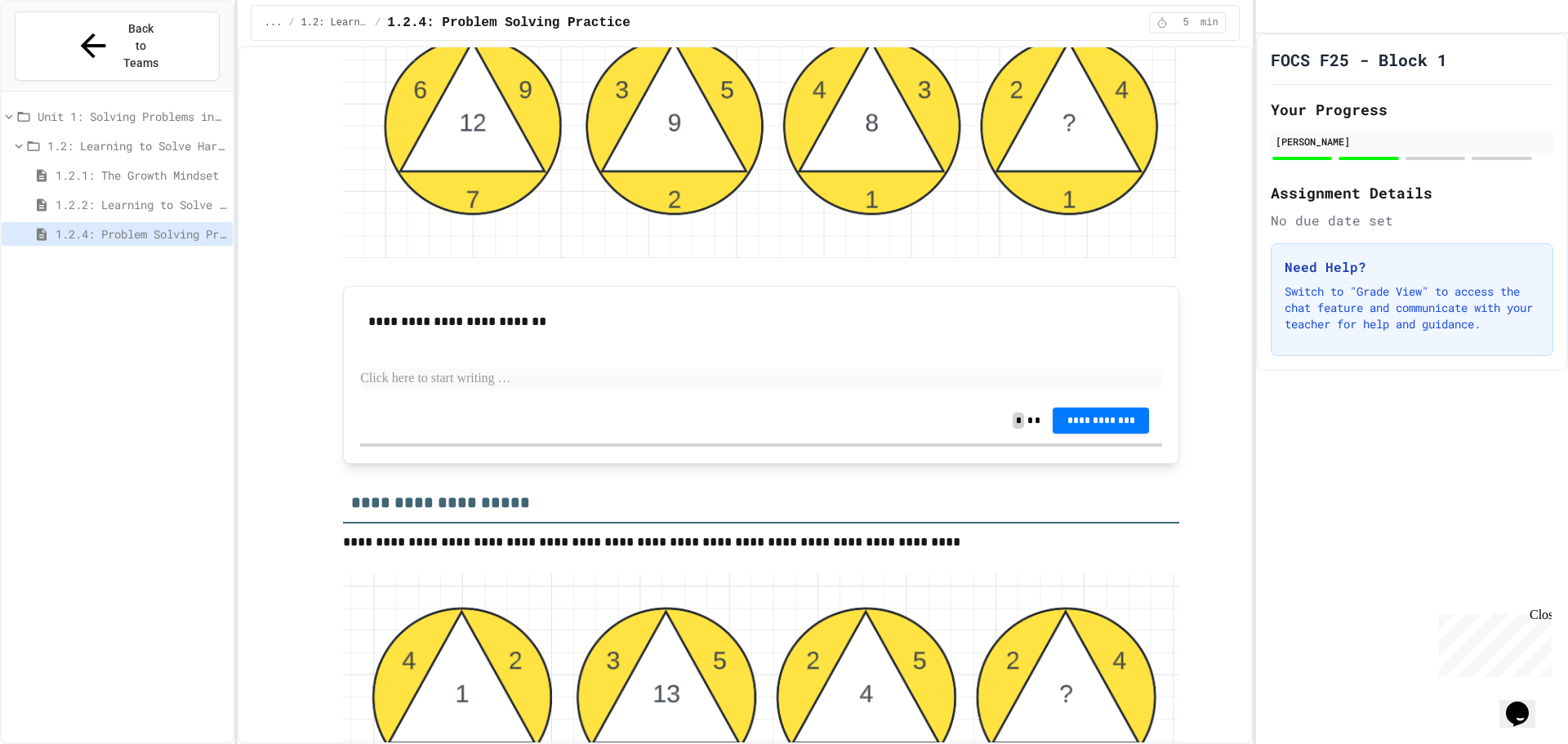
scroll to position [2553, 0]
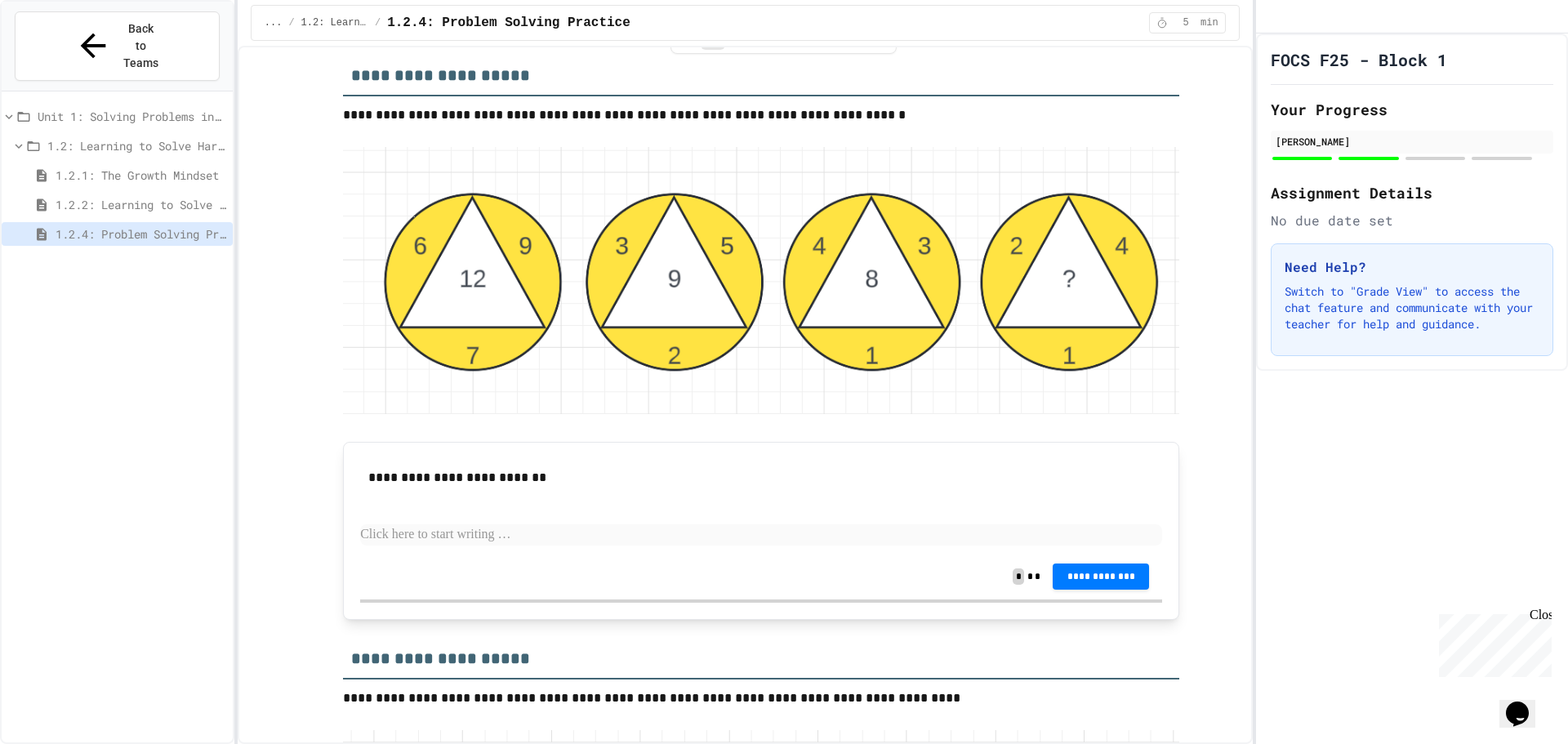
scroll to position [2717, 0]
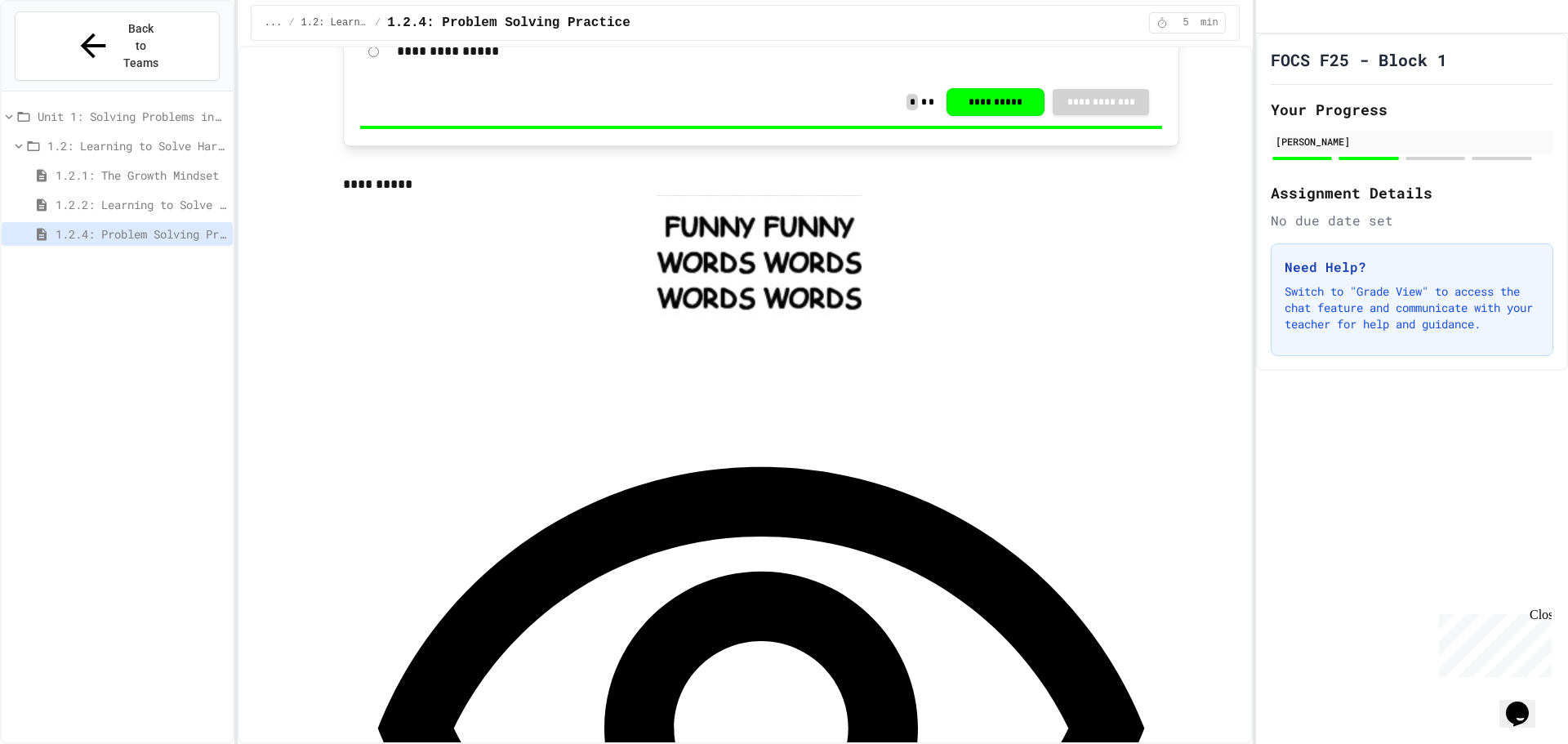
scroll to position [1715, 0]
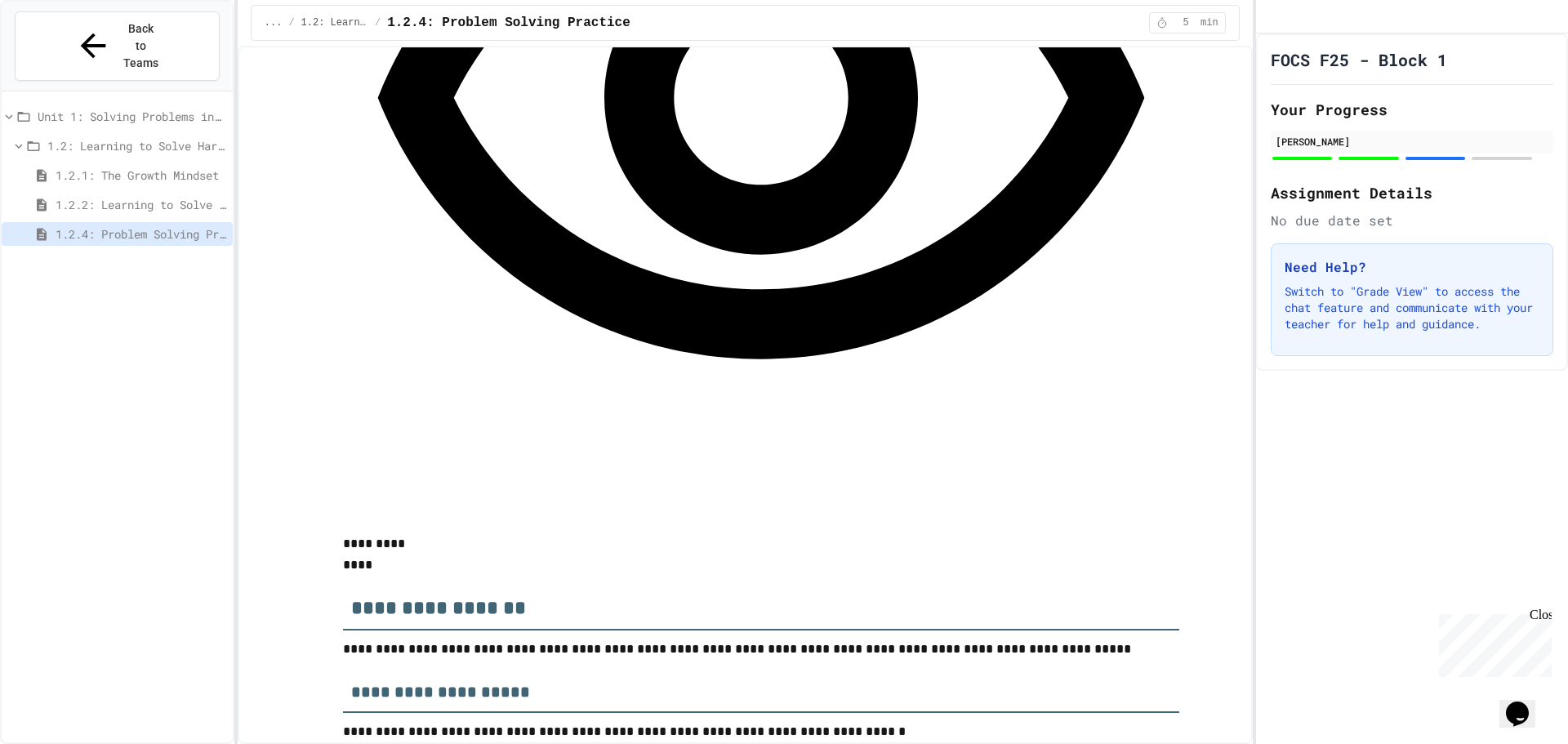
scroll to position [2205, 0]
